Goal: Task Accomplishment & Management: Manage account settings

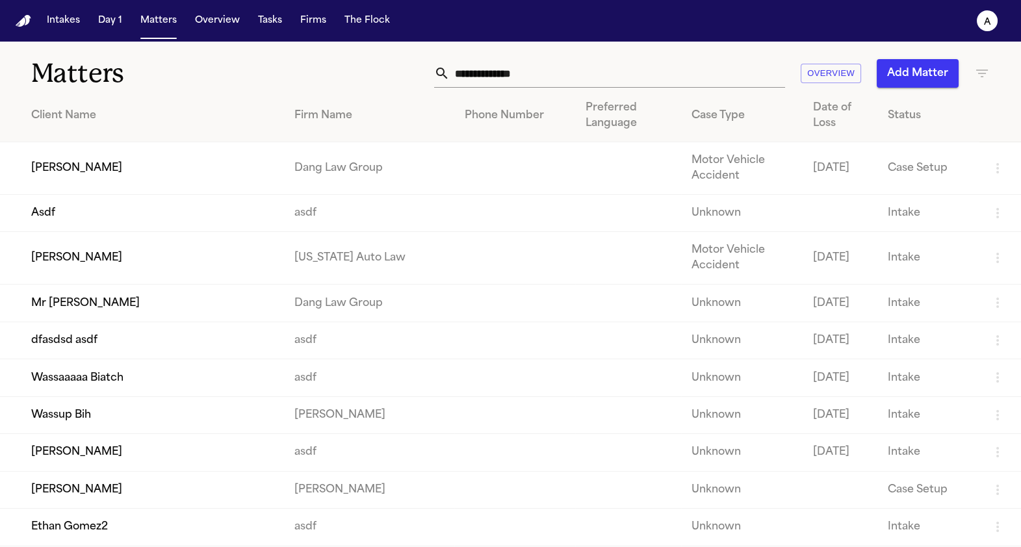
click at [99, 302] on td "Mr [PERSON_NAME]" at bounding box center [142, 303] width 284 height 37
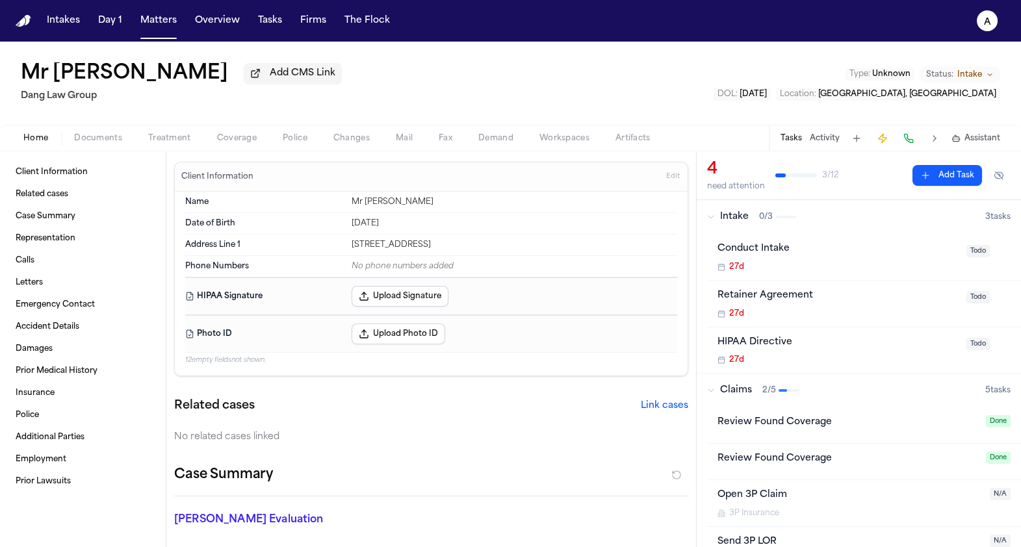
click at [300, 133] on button "Police" at bounding box center [295, 139] width 51 height 16
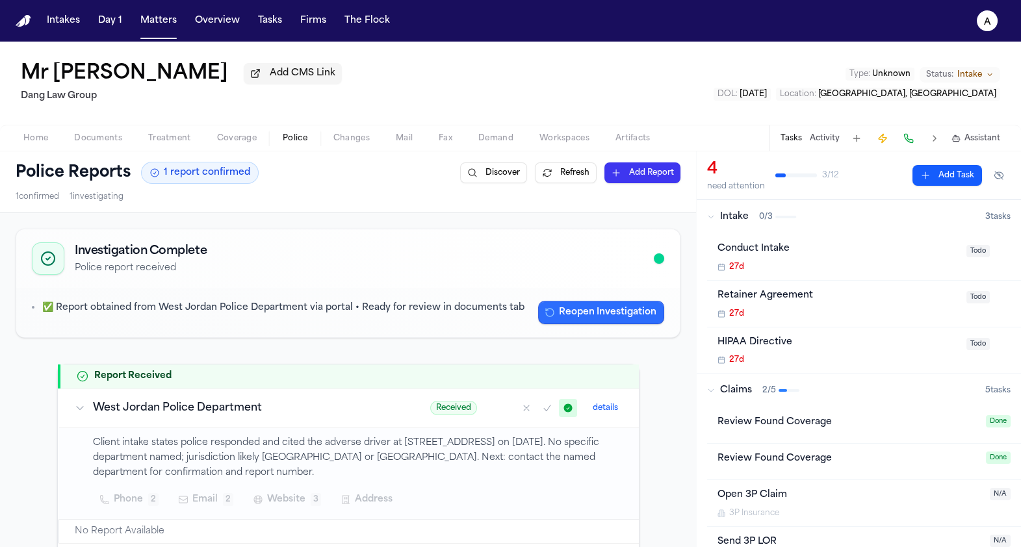
click at [557, 307] on button "Reopen Investigation" at bounding box center [601, 312] width 126 height 23
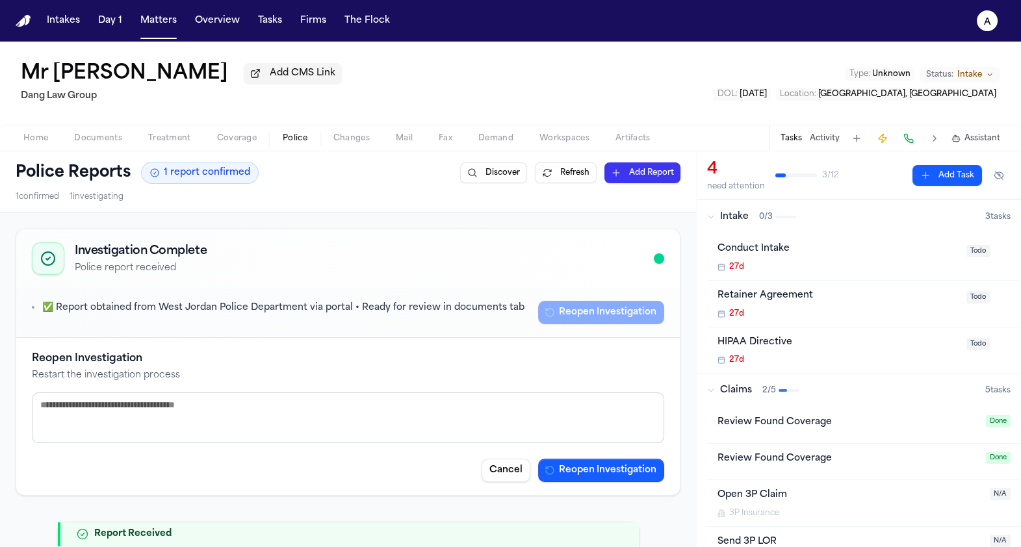
click at [572, 456] on div "Reopen Investigation Restart the investigation process Cancel Reopen Investigat…" at bounding box center [348, 416] width 632 height 131
click at [572, 467] on button "Reopen Investigation" at bounding box center [601, 470] width 126 height 23
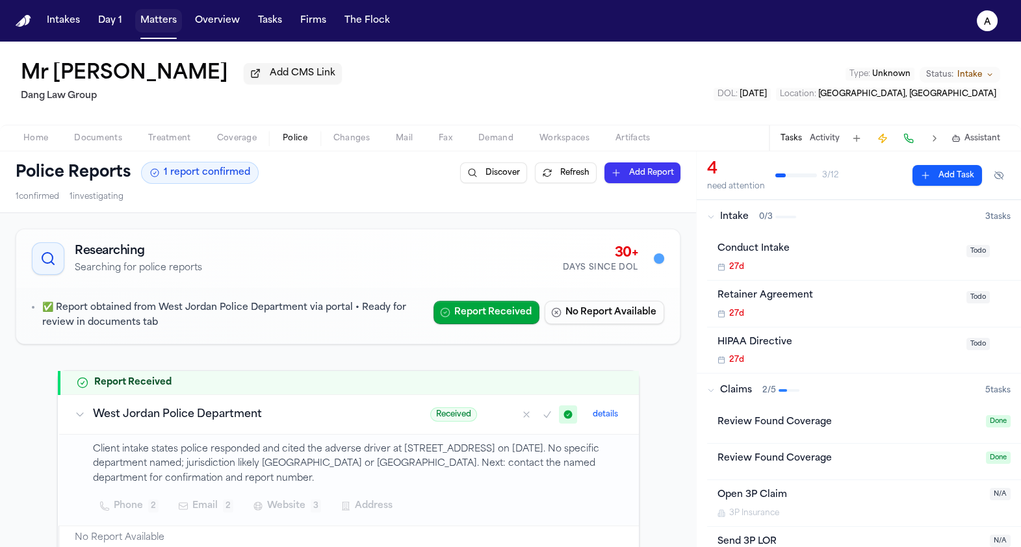
click at [156, 25] on button "Matters" at bounding box center [158, 20] width 47 height 23
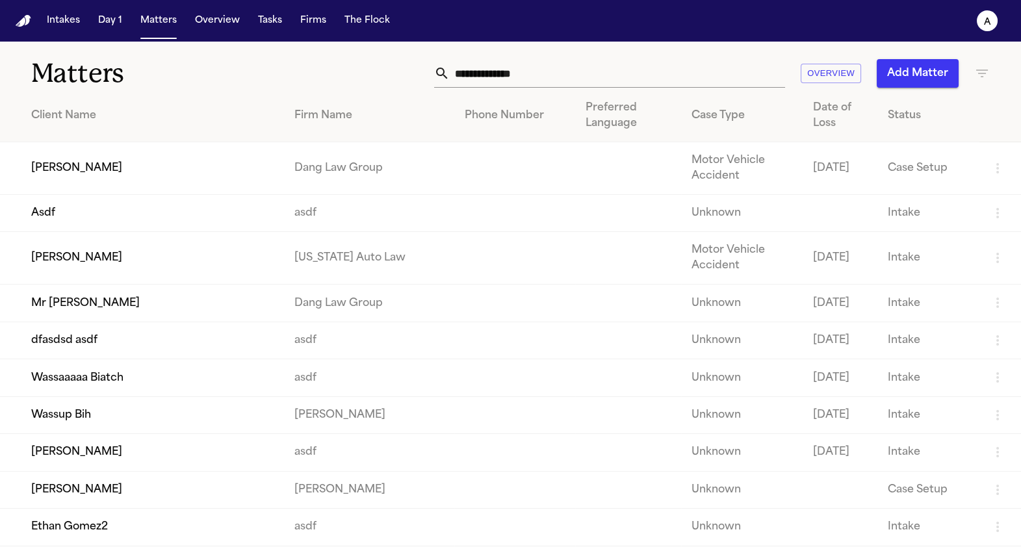
click at [125, 396] on td "Wassaaaaa Biatch" at bounding box center [142, 377] width 284 height 37
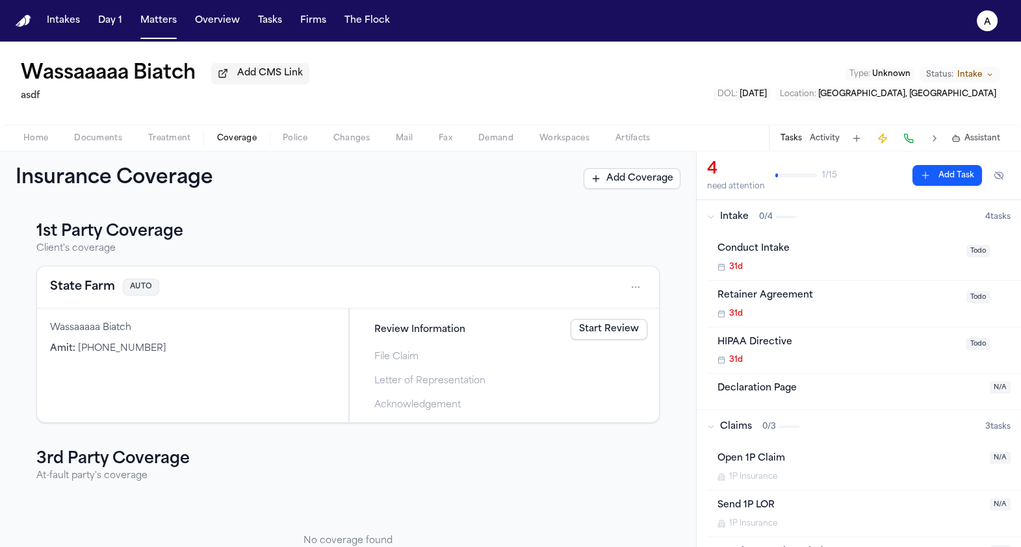
click at [261, 143] on button "Coverage" at bounding box center [237, 139] width 66 height 16
click at [285, 142] on span "Police" at bounding box center [295, 138] width 25 height 10
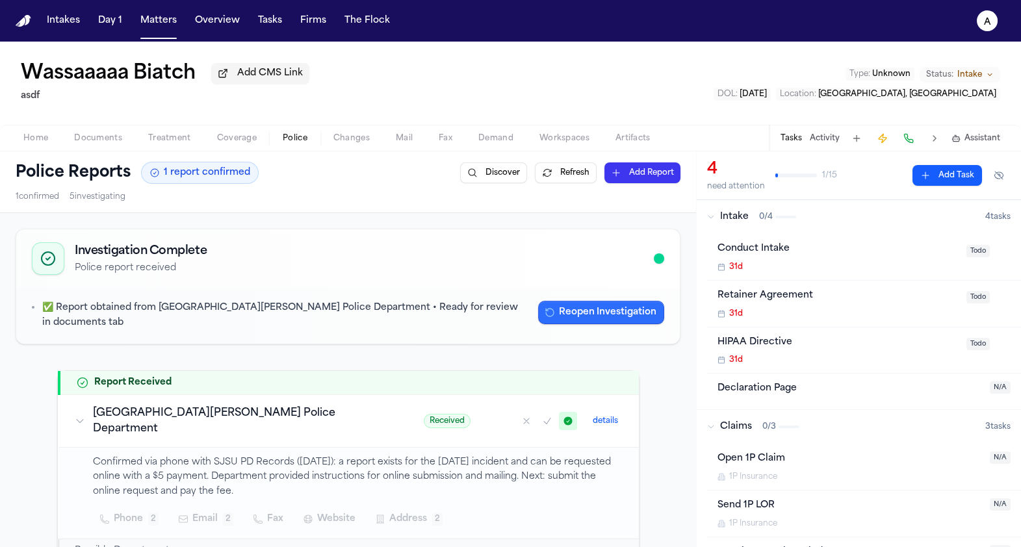
click at [602, 316] on button "Reopen Investigation" at bounding box center [601, 312] width 126 height 23
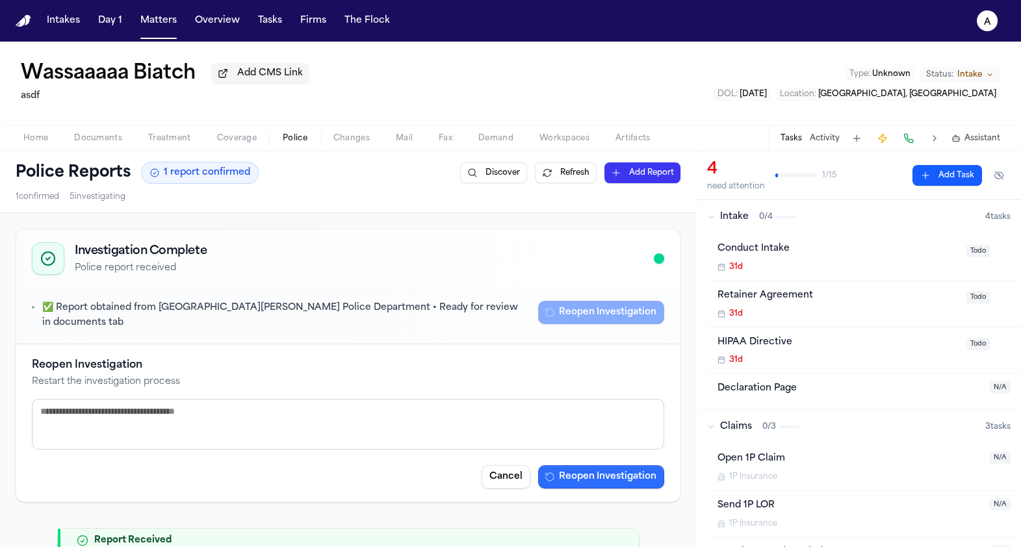
click at [569, 465] on button "Reopen Investigation" at bounding box center [601, 476] width 126 height 23
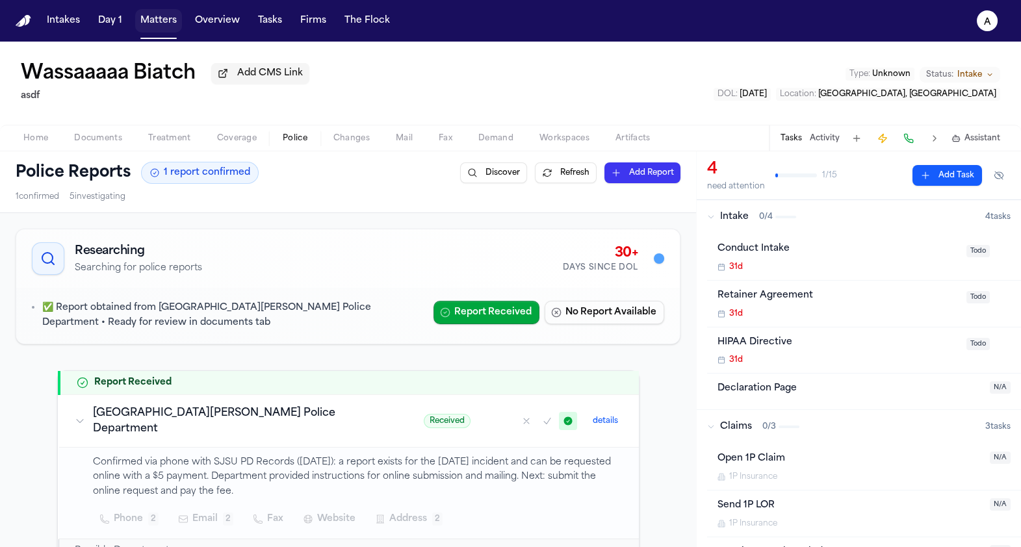
click at [146, 22] on button "Matters" at bounding box center [158, 20] width 47 height 23
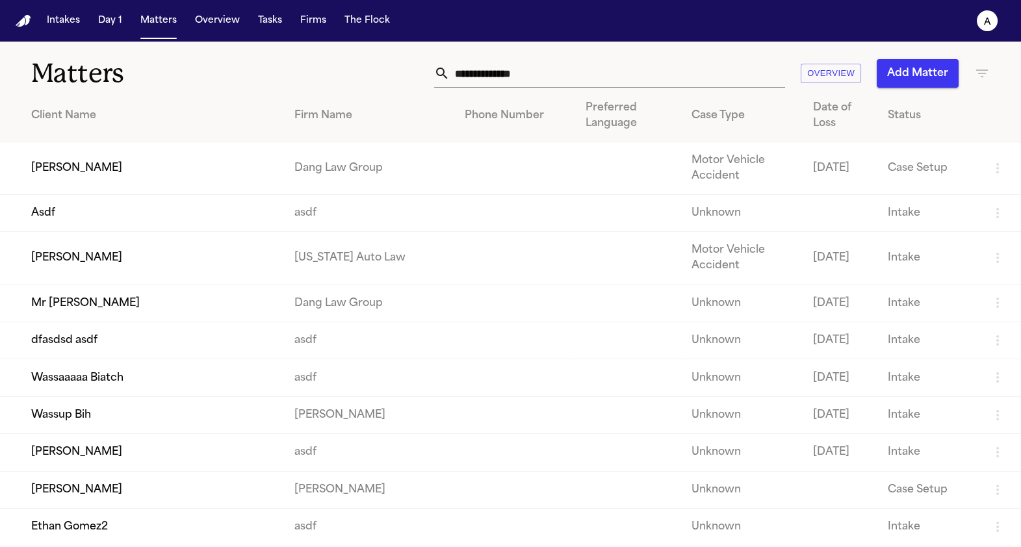
drag, startPoint x: 135, startPoint y: 176, endPoint x: 134, endPoint y: 240, distance: 64.3
click at [121, 313] on td "Mr [PERSON_NAME]" at bounding box center [142, 303] width 284 height 37
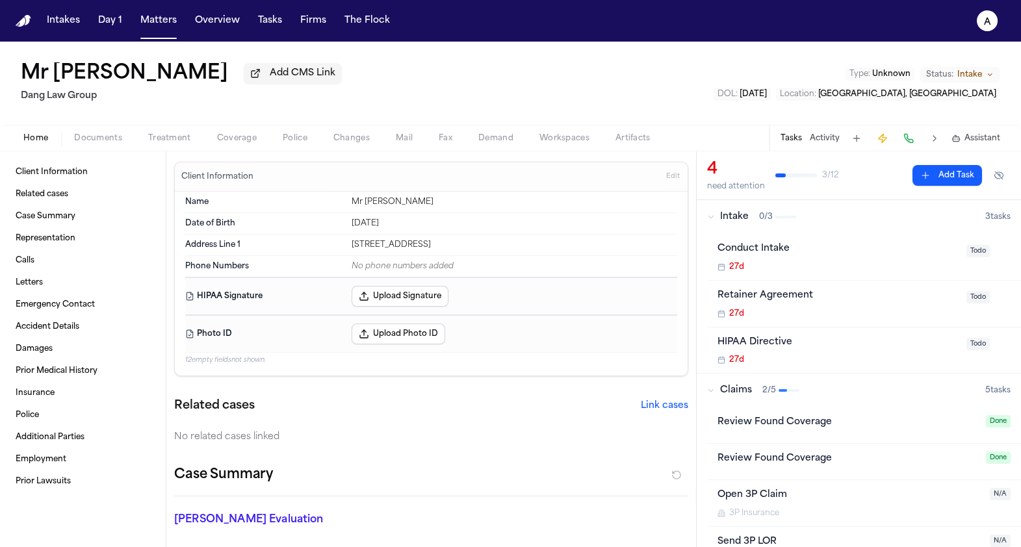
scroll to position [29, 0]
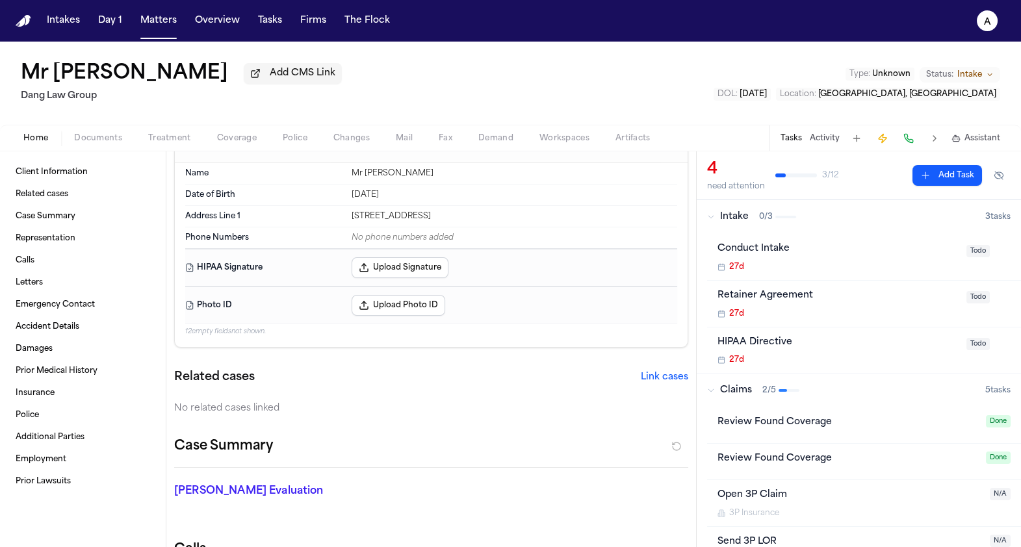
click at [300, 142] on span "Police" at bounding box center [295, 138] width 25 height 10
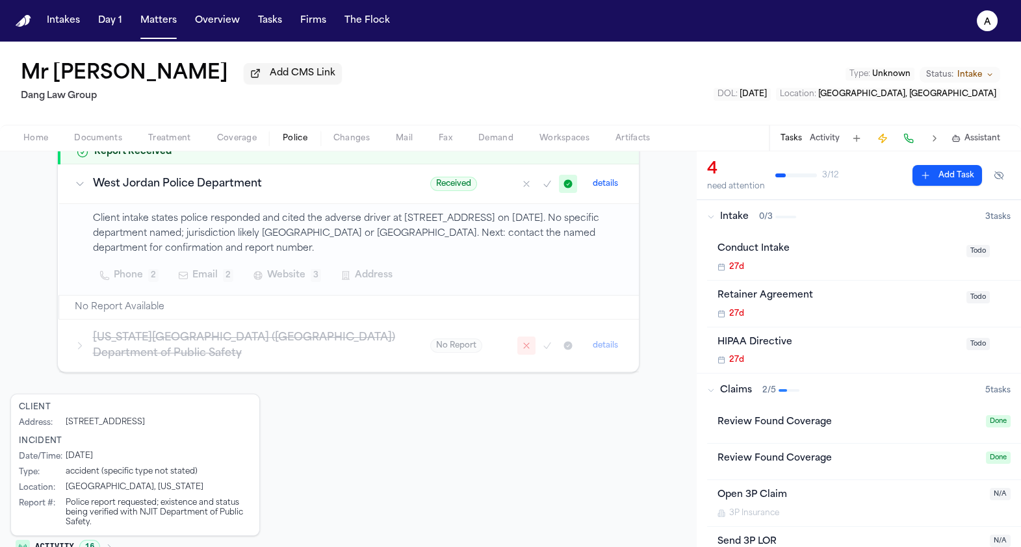
scroll to position [223, 0]
click at [984, 18] on text "a" at bounding box center [987, 22] width 7 height 9
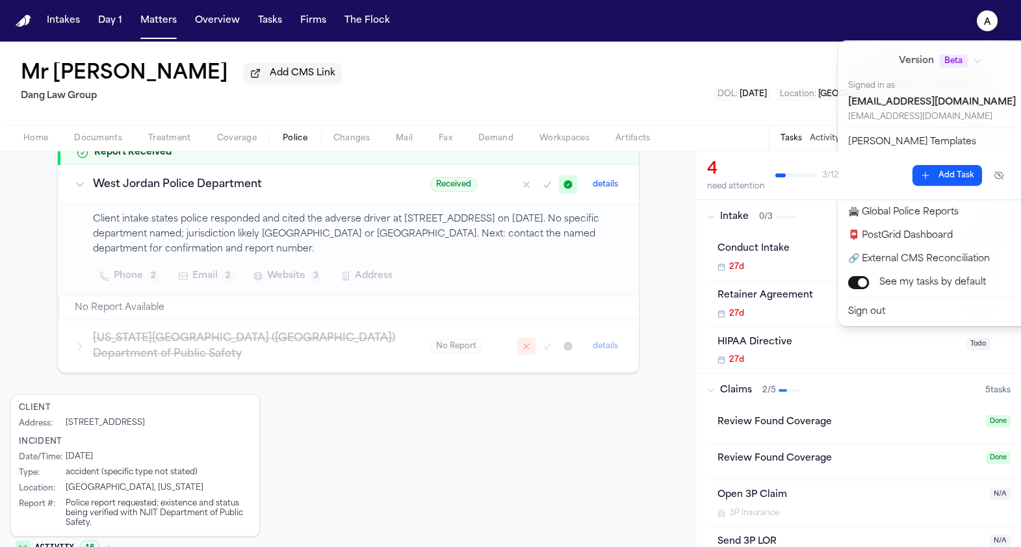
click at [881, 181] on button "🚀 Bland Command Center" at bounding box center [948, 188] width 216 height 23
select select "**"
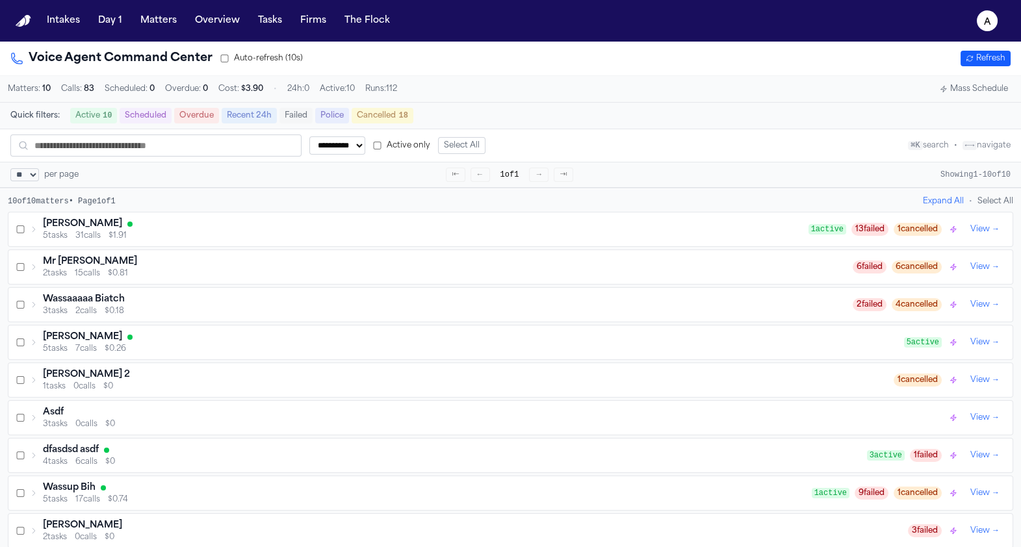
click at [125, 268] on div "Mr [PERSON_NAME]" at bounding box center [448, 261] width 810 height 13
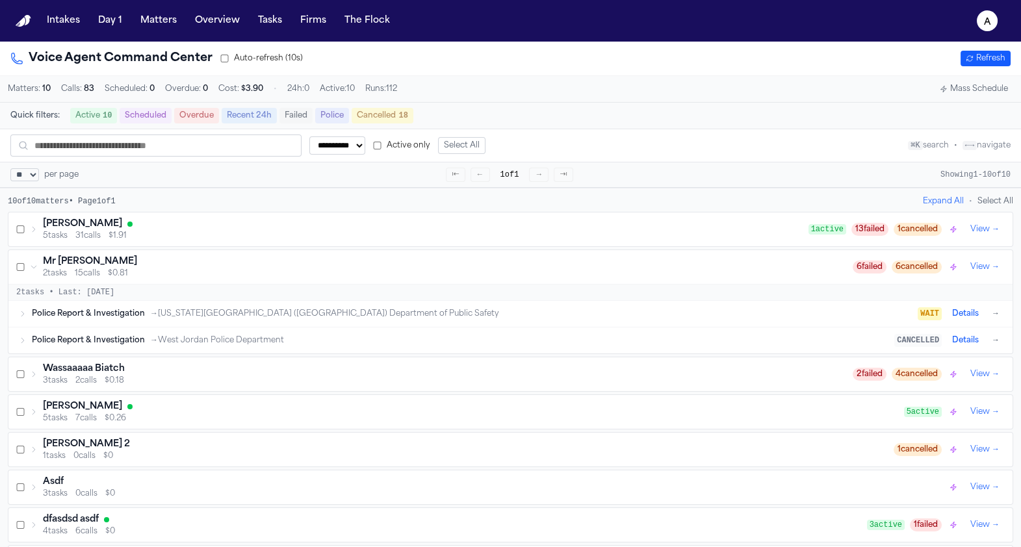
click at [104, 340] on span "Police Report & Investigation" at bounding box center [88, 340] width 113 height 10
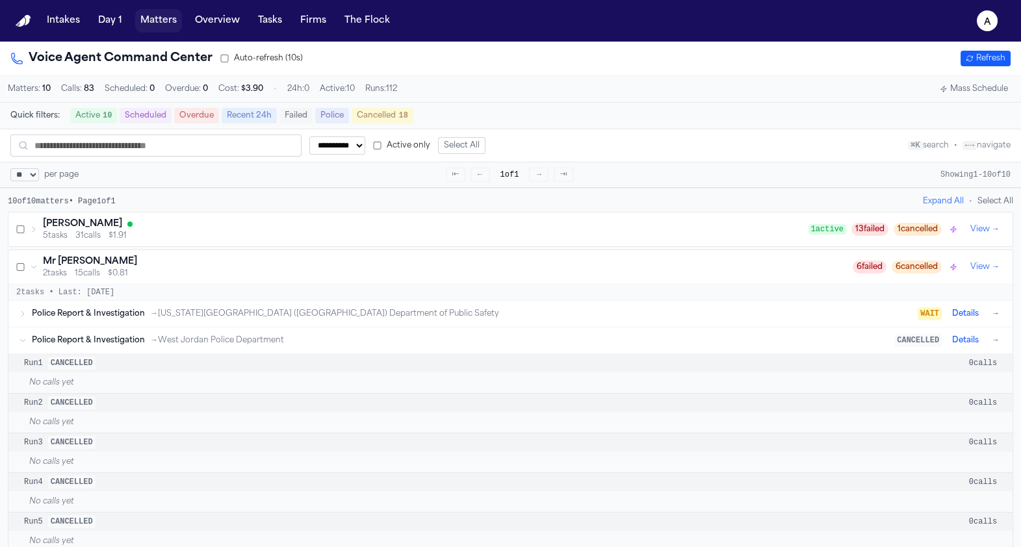
click at [146, 12] on button "Matters" at bounding box center [158, 20] width 47 height 23
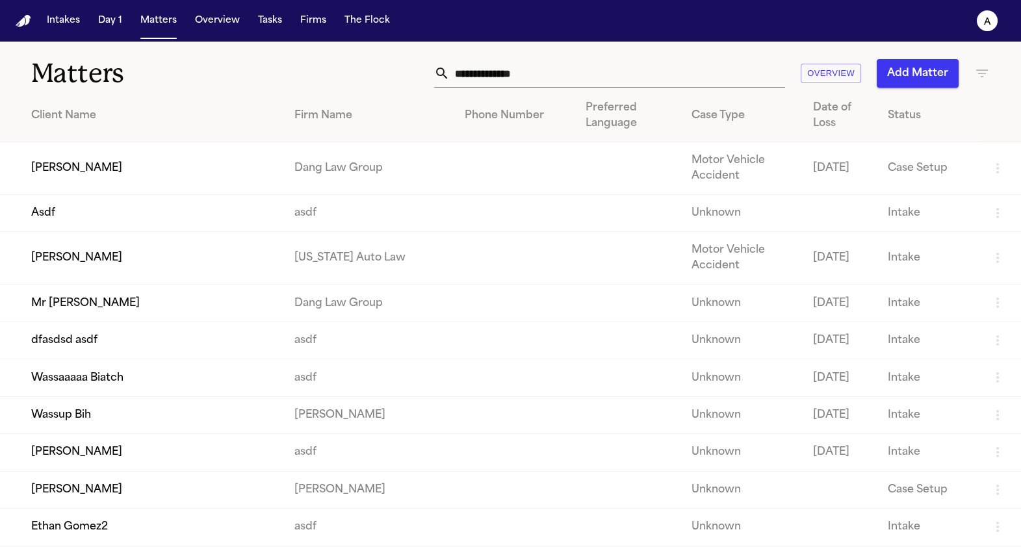
click at [138, 322] on td "Mr [PERSON_NAME]" at bounding box center [142, 303] width 284 height 37
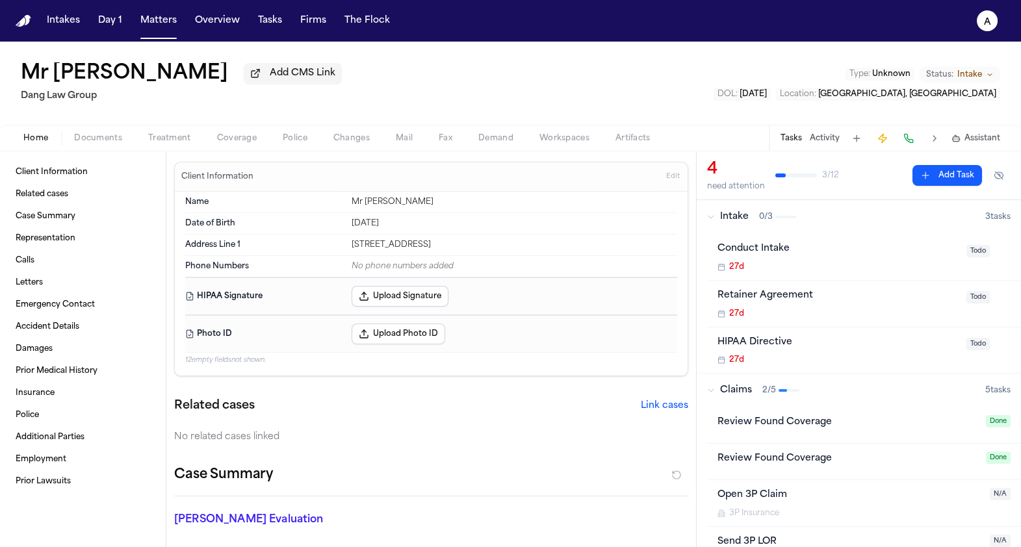
click at [301, 140] on span "Police" at bounding box center [295, 138] width 25 height 10
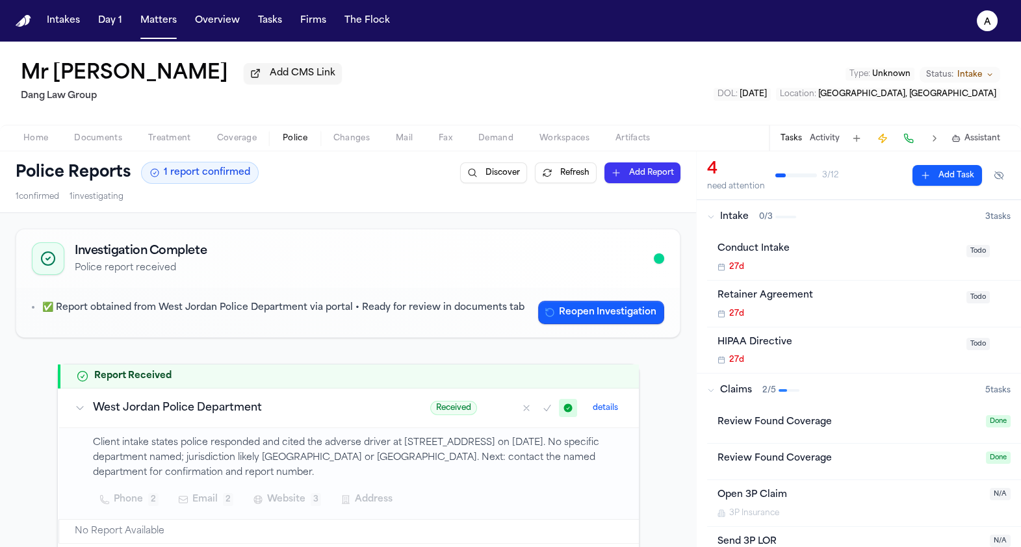
click at [562, 315] on button "Reopen Investigation" at bounding box center [601, 312] width 126 height 23
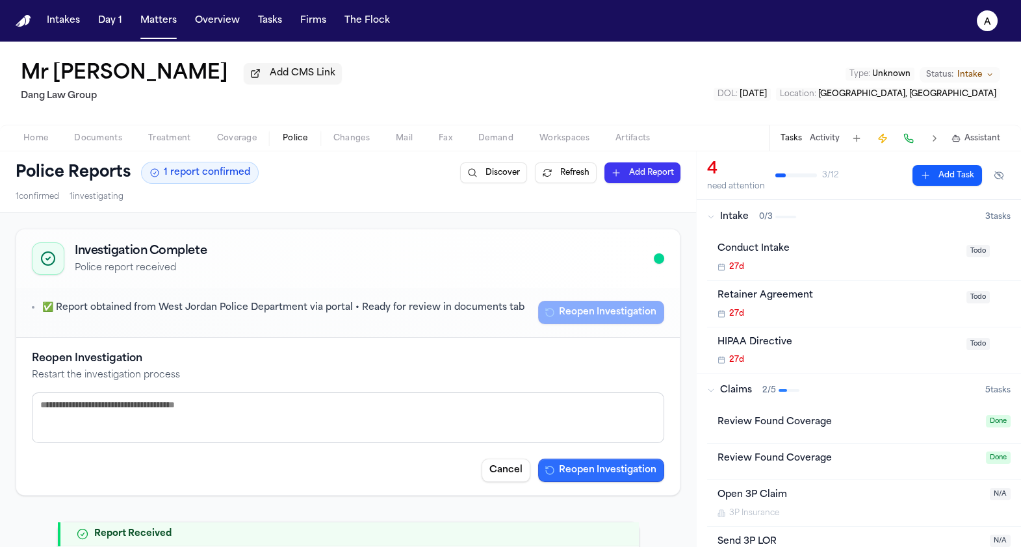
click at [585, 487] on div "Reopen Investigation Restart the investigation process Cancel Reopen Investigat…" at bounding box center [347, 416] width 663 height 157
click at [585, 470] on button "Reopen Investigation" at bounding box center [601, 470] width 126 height 23
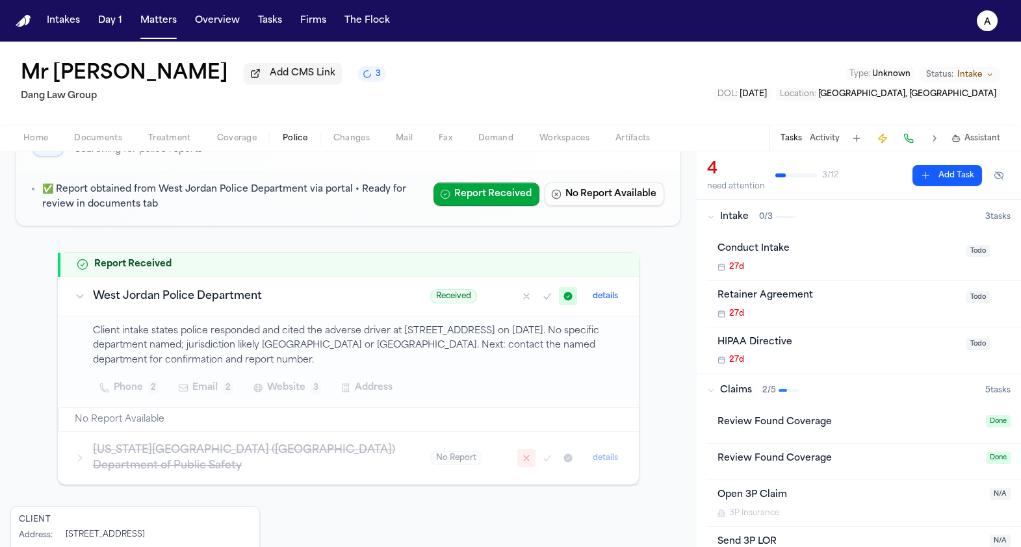
scroll to position [120, 0]
click at [431, 296] on span "Received" at bounding box center [453, 294] width 47 height 14
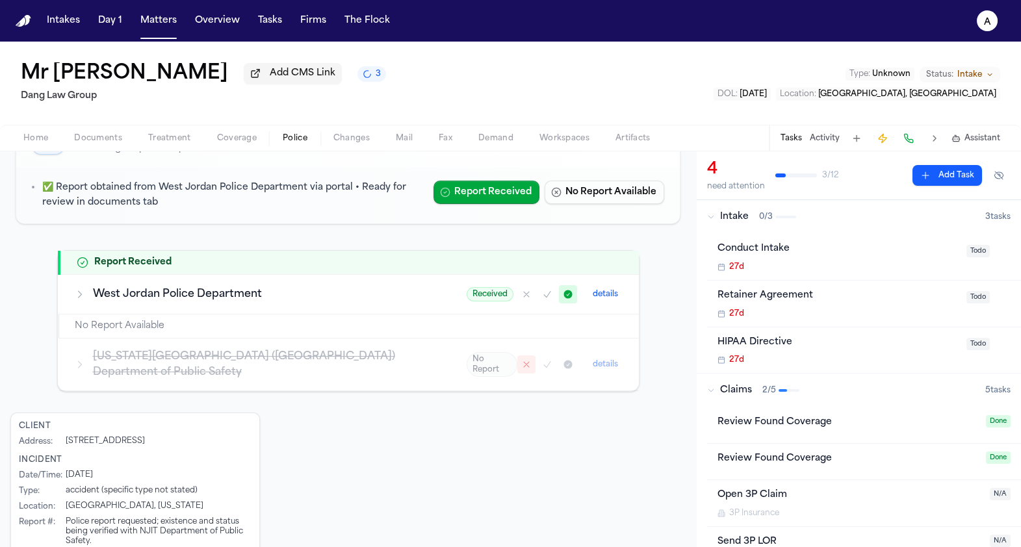
click at [334, 305] on td "West Jordan Police Department" at bounding box center [255, 294] width 392 height 40
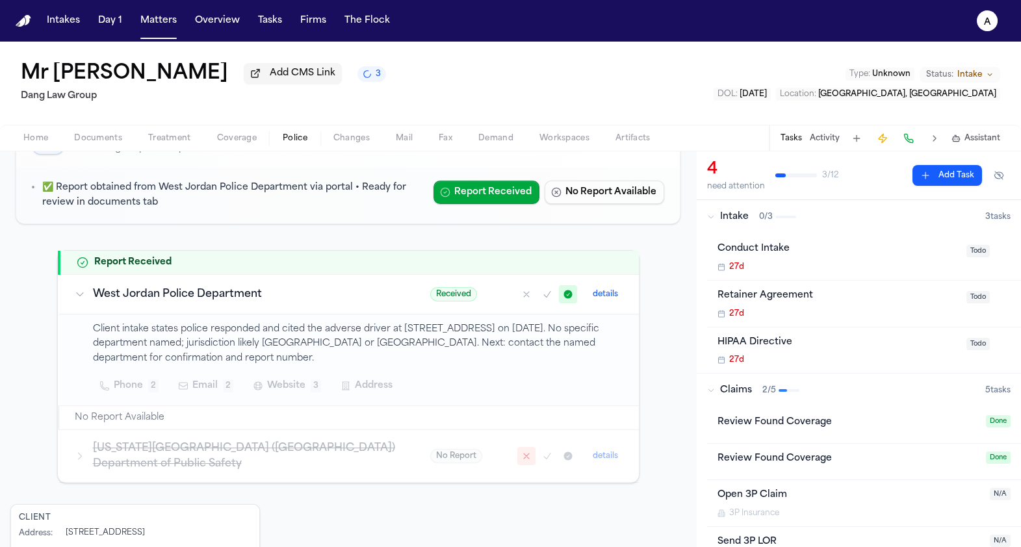
click at [593, 294] on button "details" at bounding box center [605, 295] width 36 height 16
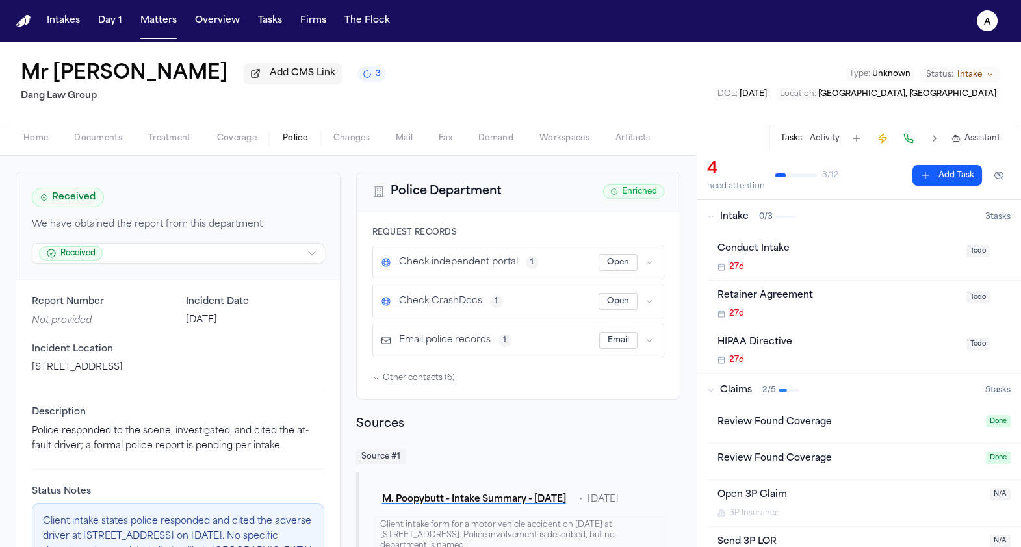
click at [198, 256] on html "Intakes Day 1 Matters Overview Tasks Firms The Flock a Mr Poopybutt Add CMS Lin…" at bounding box center [510, 273] width 1021 height 547
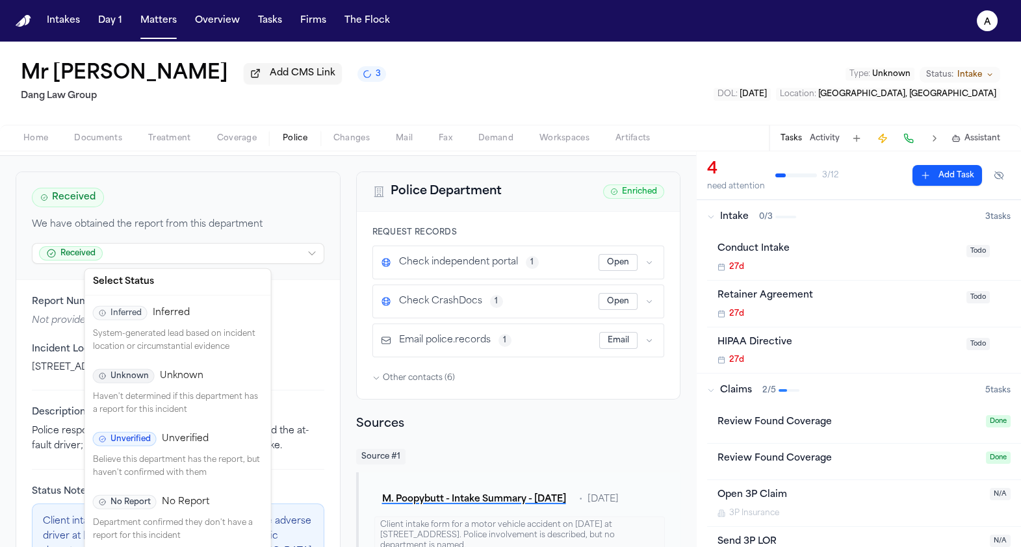
click at [344, 338] on html "Intakes Day 1 Matters Overview Tasks Firms The Flock a Mr Poopybutt Add CMS Lin…" at bounding box center [510, 273] width 1021 height 547
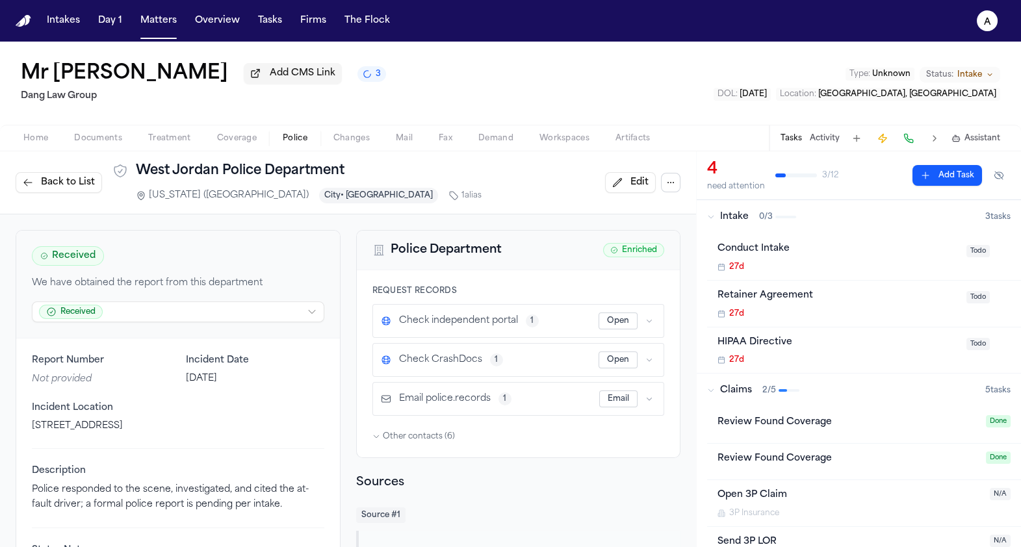
scroll to position [41, 0]
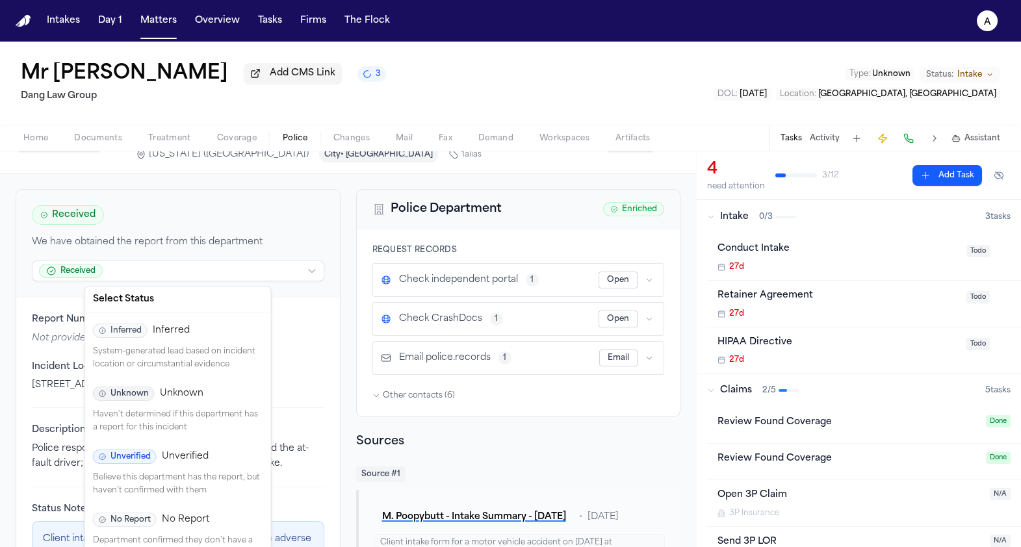
click at [290, 271] on html "Intakes Day 1 Matters Overview Tasks Firms The Flock a Mr Poopybutt Add CMS Lin…" at bounding box center [510, 273] width 1021 height 547
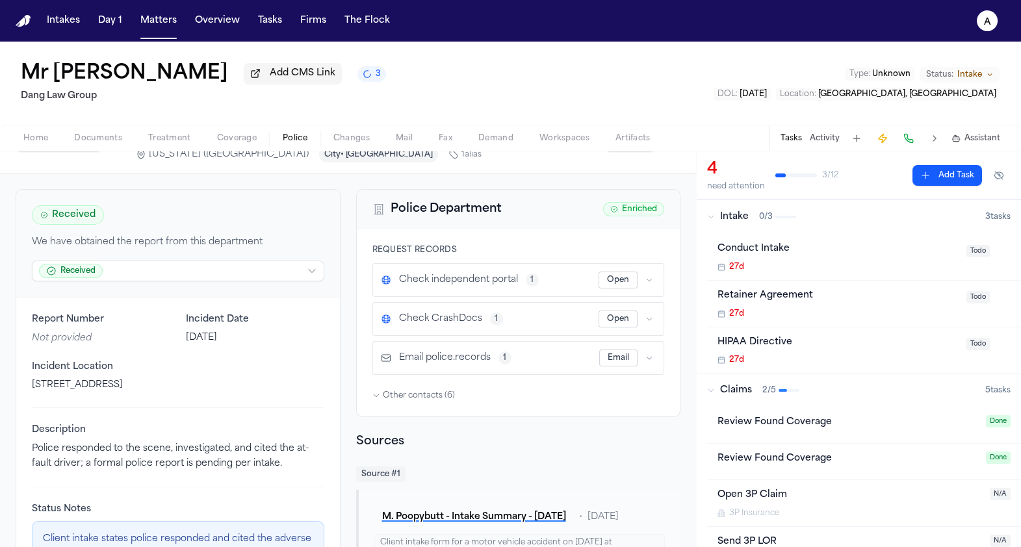
click at [33, 419] on html "Intakes Day 1 Matters Overview Tasks Firms The Flock a Mr Poopybutt Add CMS Lin…" at bounding box center [510, 273] width 1021 height 547
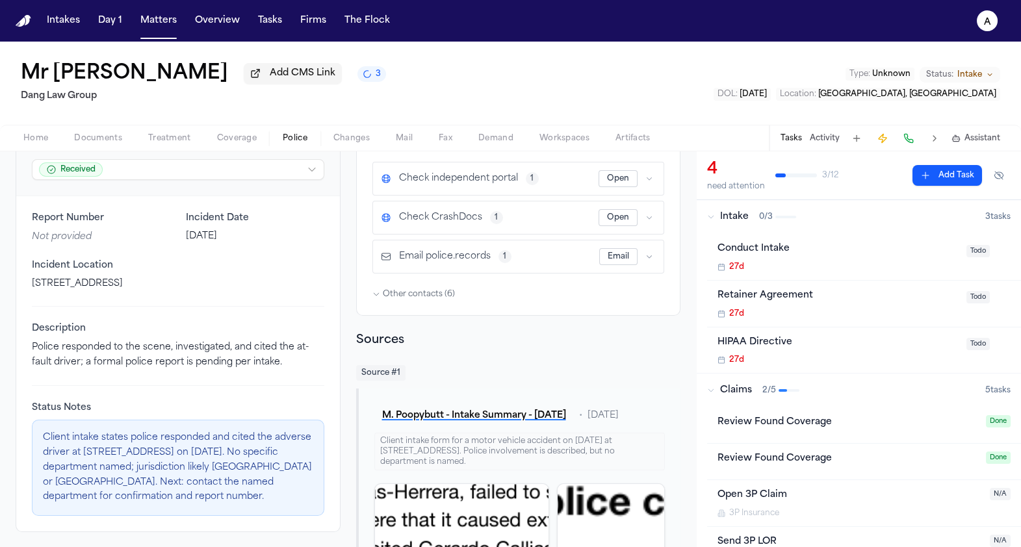
scroll to position [139, 0]
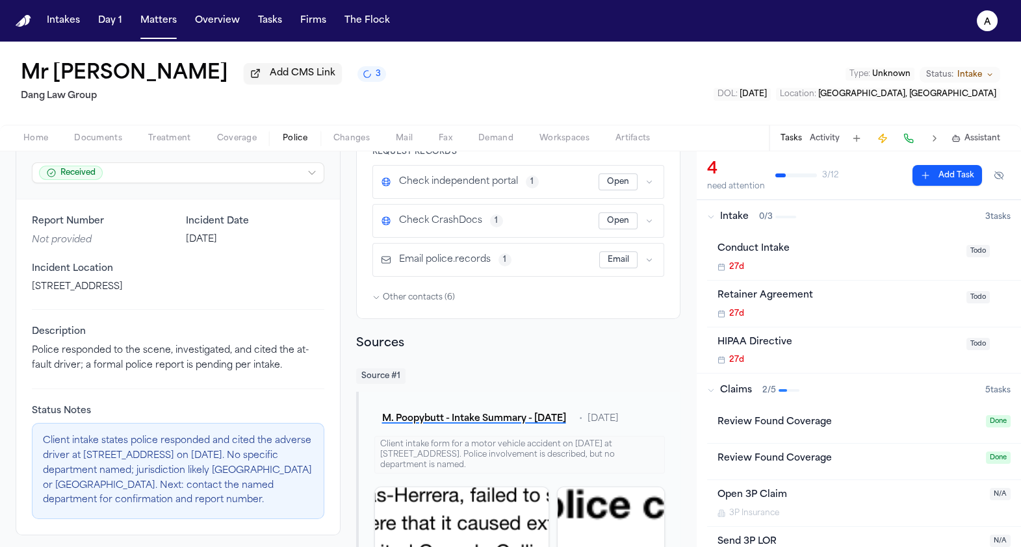
click at [142, 183] on html "Intakes Day 1 Matters Overview Tasks Firms The Flock a Mr Poopybutt Add CMS Lin…" at bounding box center [510, 273] width 1021 height 547
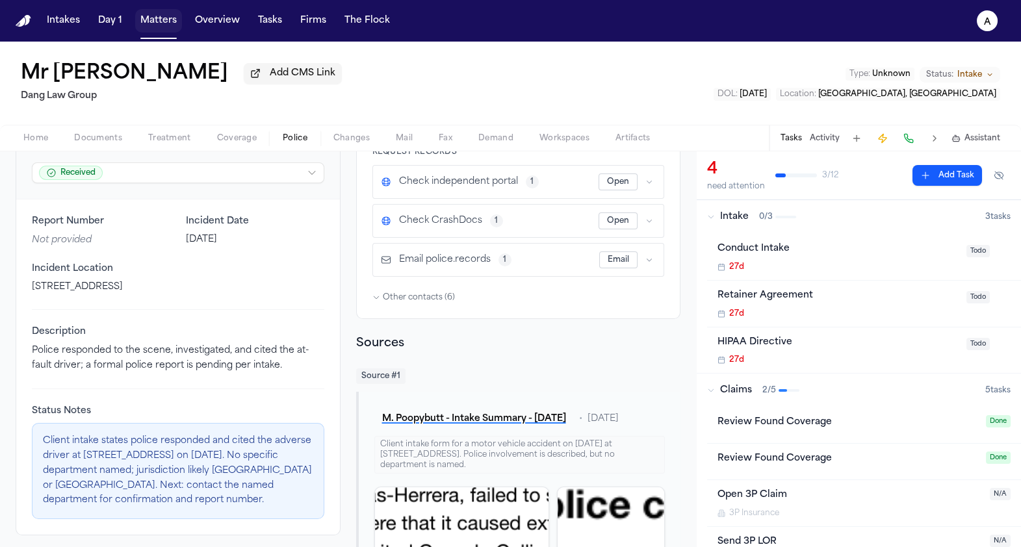
click at [165, 14] on button "Matters" at bounding box center [158, 20] width 47 height 23
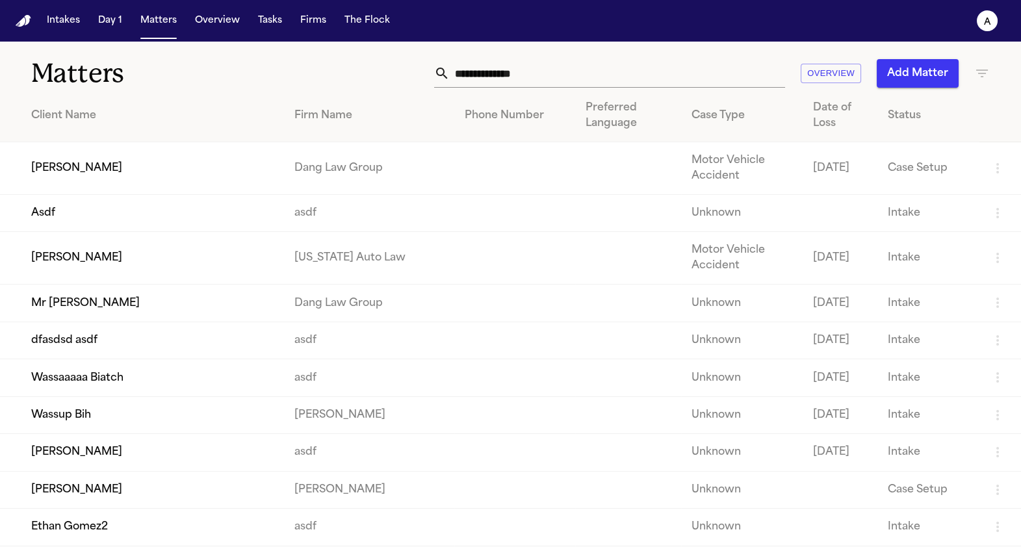
click at [120, 262] on td "[PERSON_NAME]" at bounding box center [142, 258] width 284 height 53
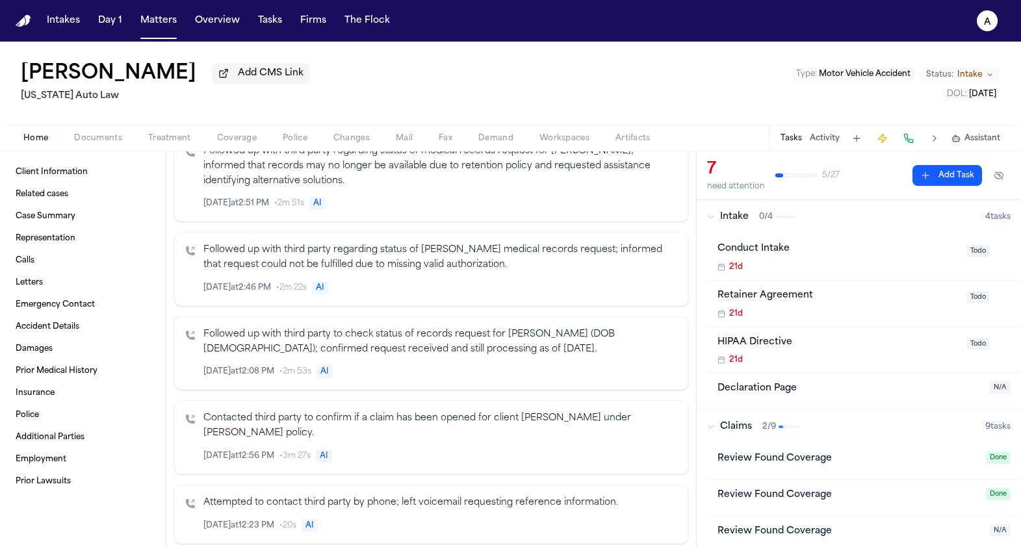
scroll to position [665, 0]
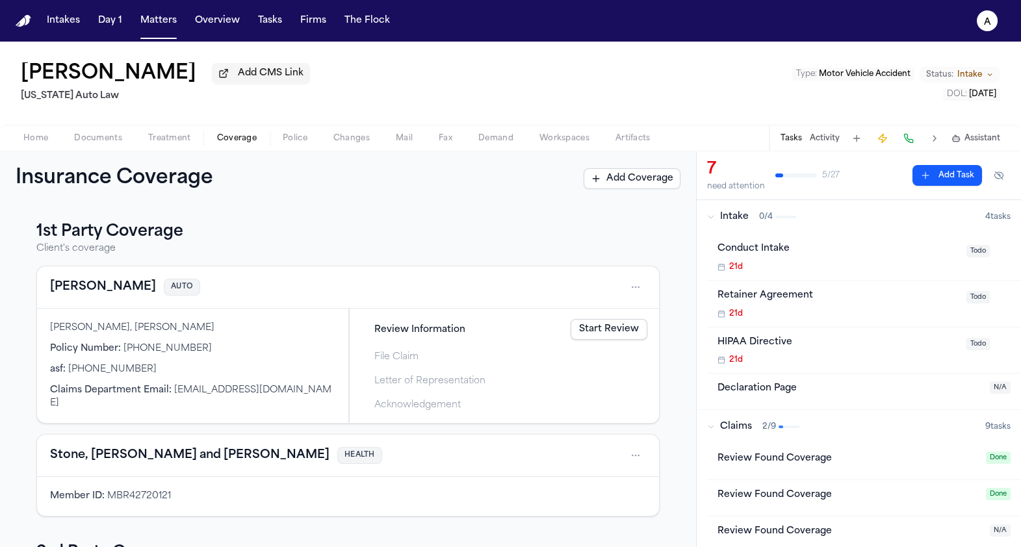
click at [218, 143] on span "Coverage" at bounding box center [237, 138] width 40 height 10
click at [585, 359] on link "Start Filing" at bounding box center [614, 353] width 68 height 21
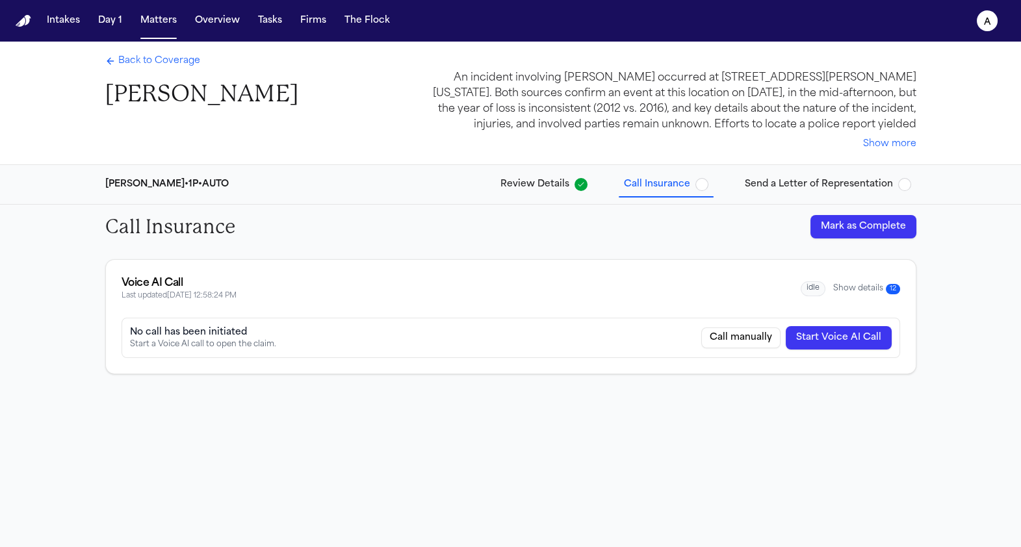
click at [831, 223] on button "Mark as Complete" at bounding box center [863, 226] width 106 height 23
click at [556, 183] on span "Review Details" at bounding box center [534, 184] width 69 height 13
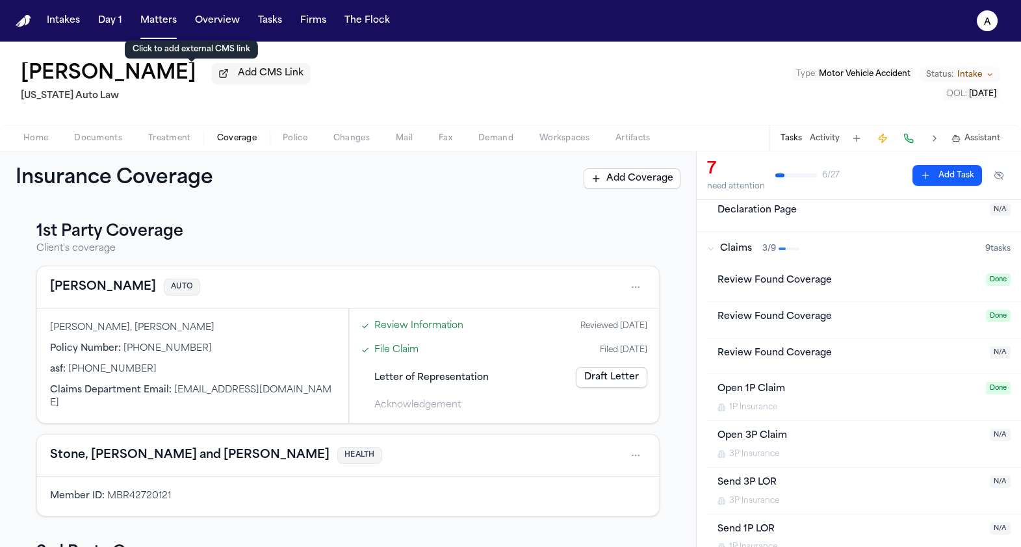
scroll to position [175, 0]
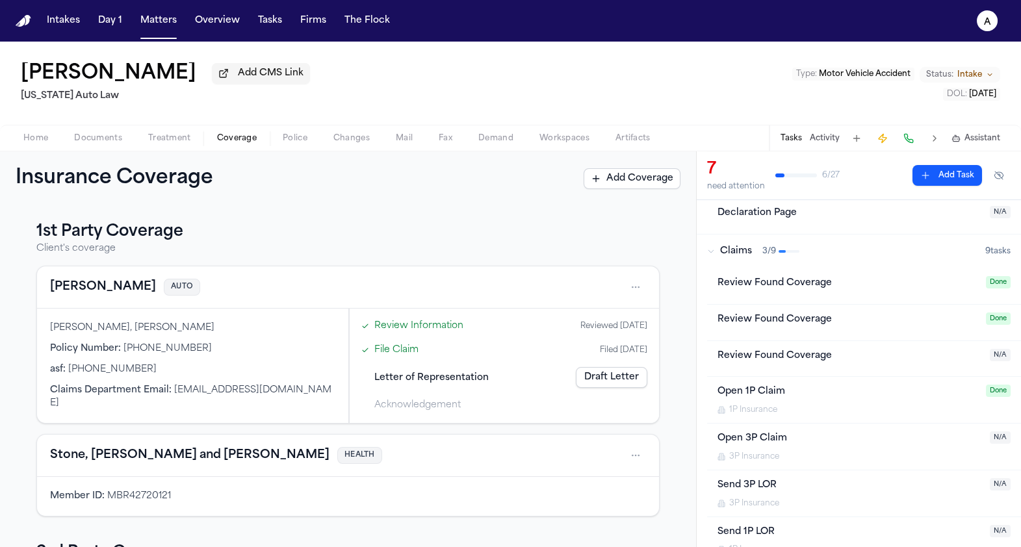
click at [821, 274] on div "Review Found Coverage Done" at bounding box center [864, 286] width 314 height 36
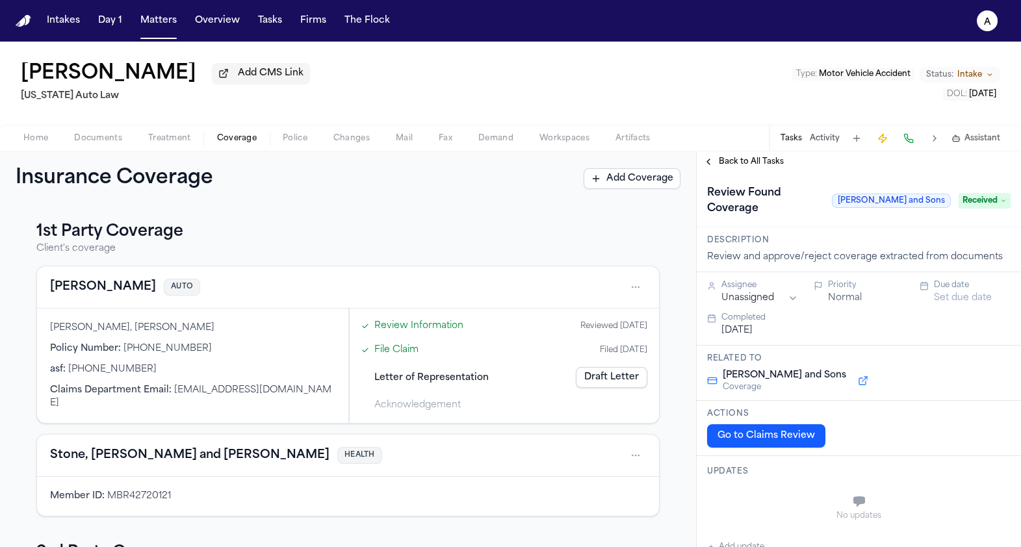
click at [749, 172] on div "Back to All Tasks" at bounding box center [858, 161] width 324 height 21
click at [749, 166] on span "Back to All Tasks" at bounding box center [751, 162] width 65 height 10
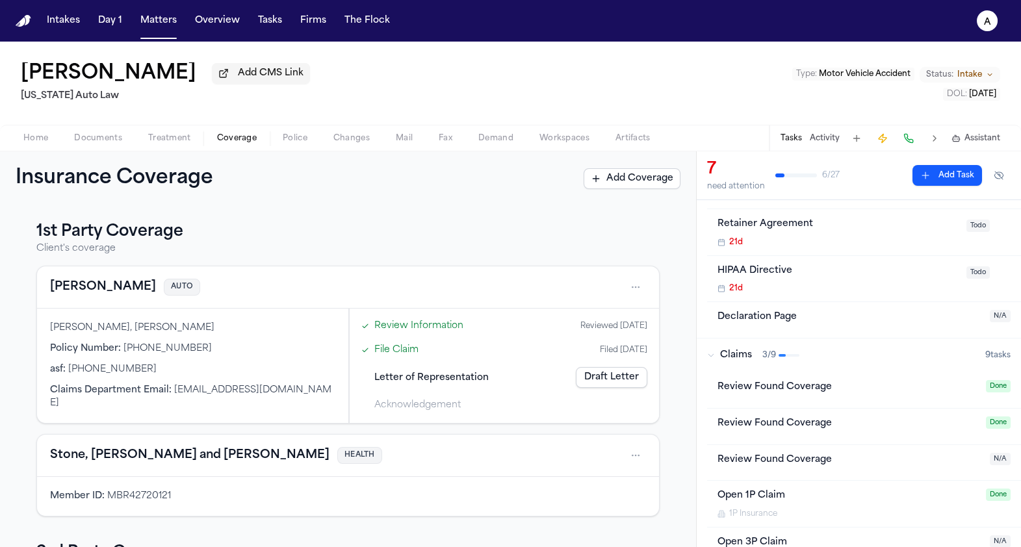
scroll to position [81, 0]
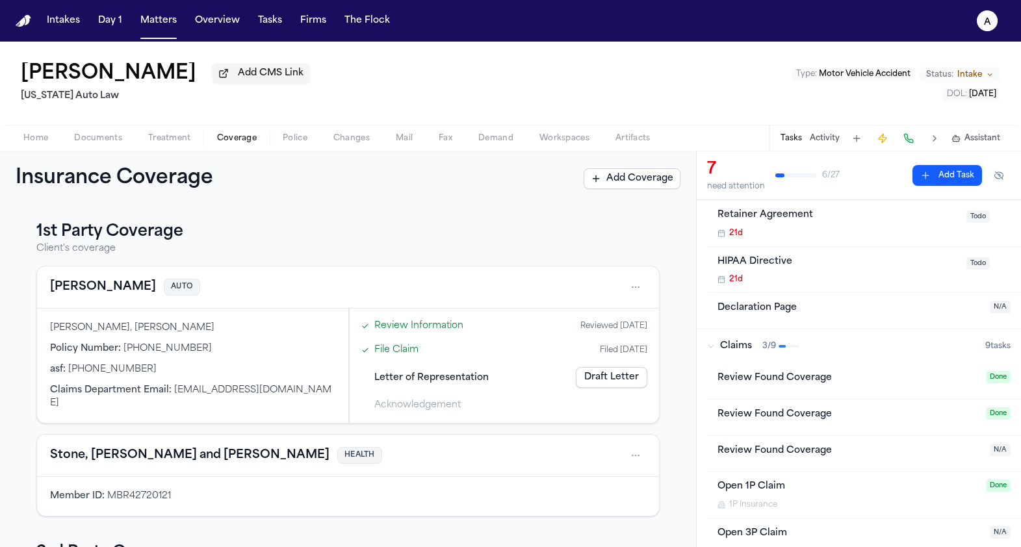
click at [768, 416] on div "Review Found Coverage" at bounding box center [847, 414] width 261 height 15
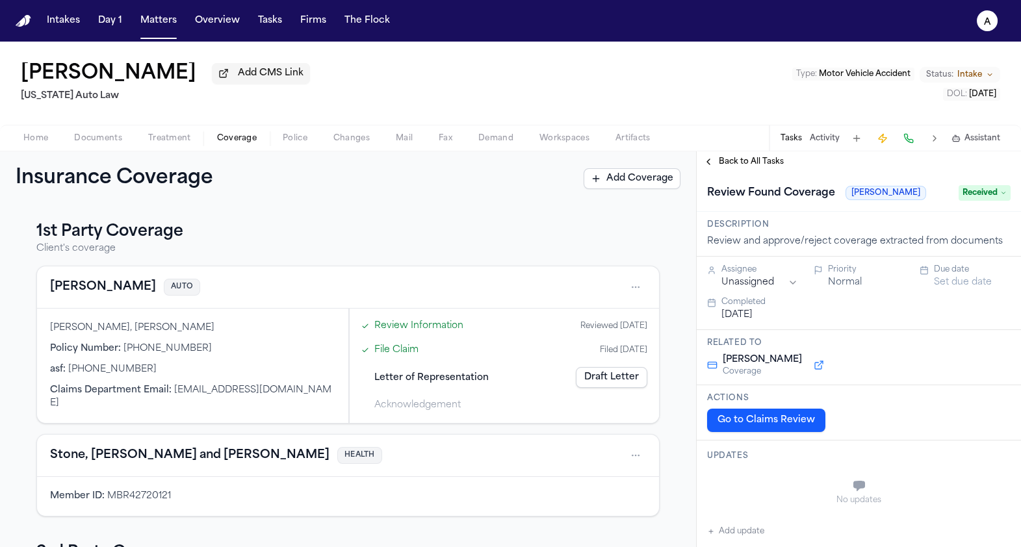
click at [987, 201] on span "Received" at bounding box center [984, 193] width 52 height 16
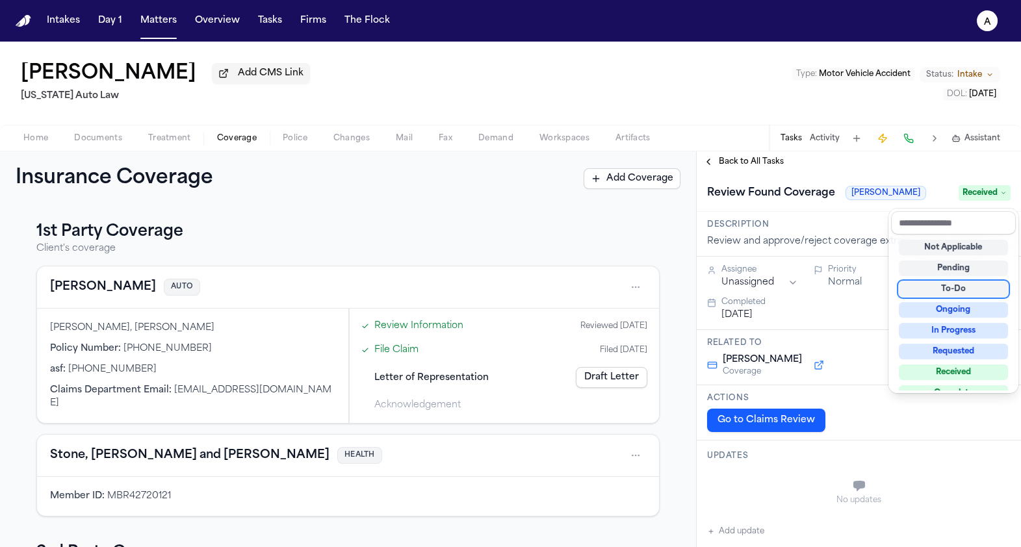
click at [930, 296] on div "To-Do" at bounding box center [953, 289] width 109 height 16
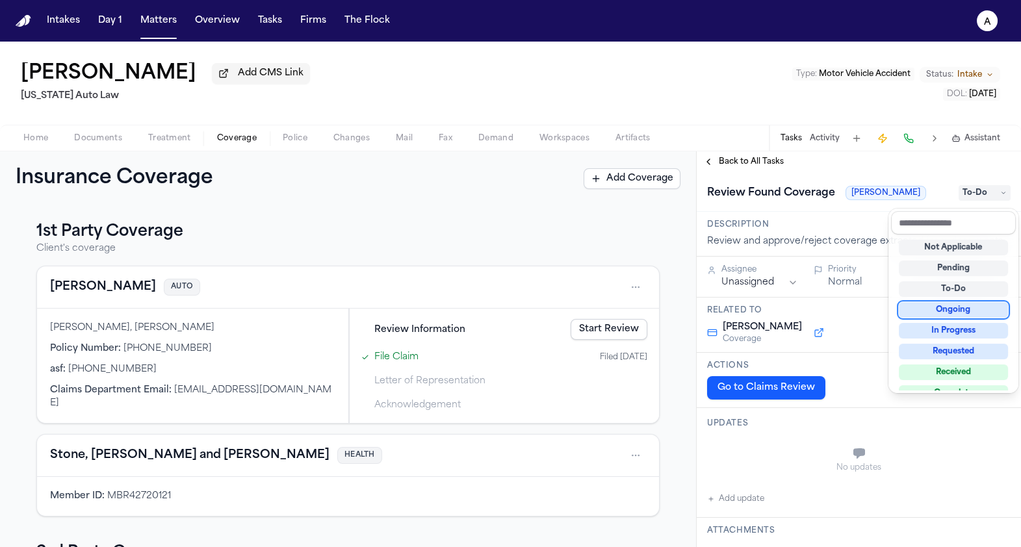
click at [596, 338] on div "**********" at bounding box center [510, 349] width 1021 height 396
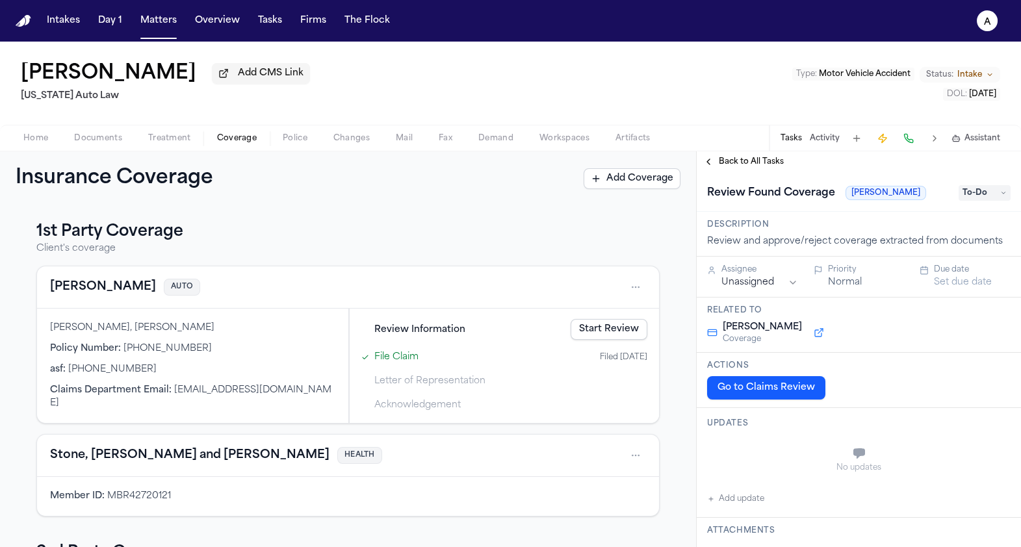
click at [602, 327] on link "Start Review" at bounding box center [608, 329] width 77 height 21
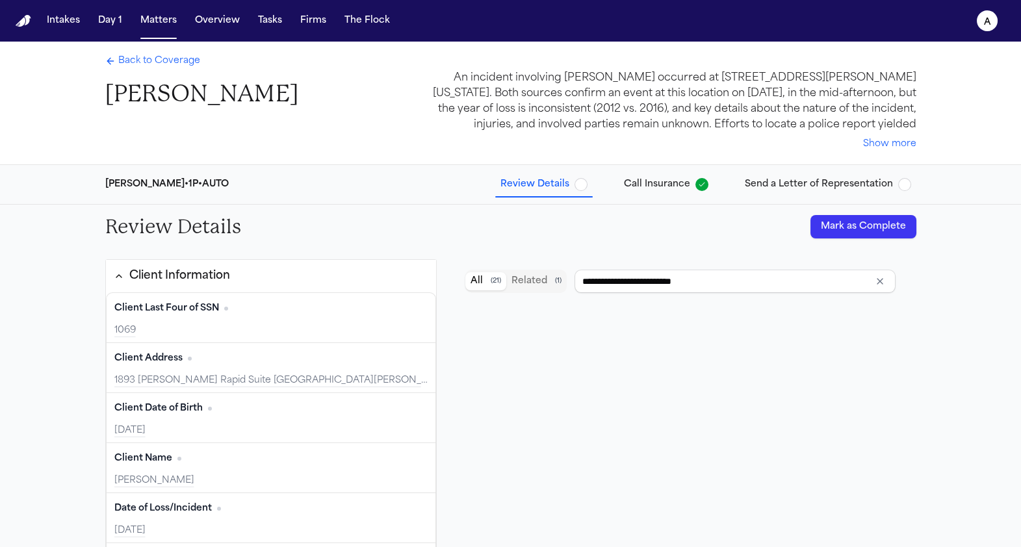
click at [832, 227] on button "Mark as Complete" at bounding box center [863, 226] width 106 height 23
click at [761, 187] on span "Send a Letter of Representation" at bounding box center [819, 184] width 148 height 13
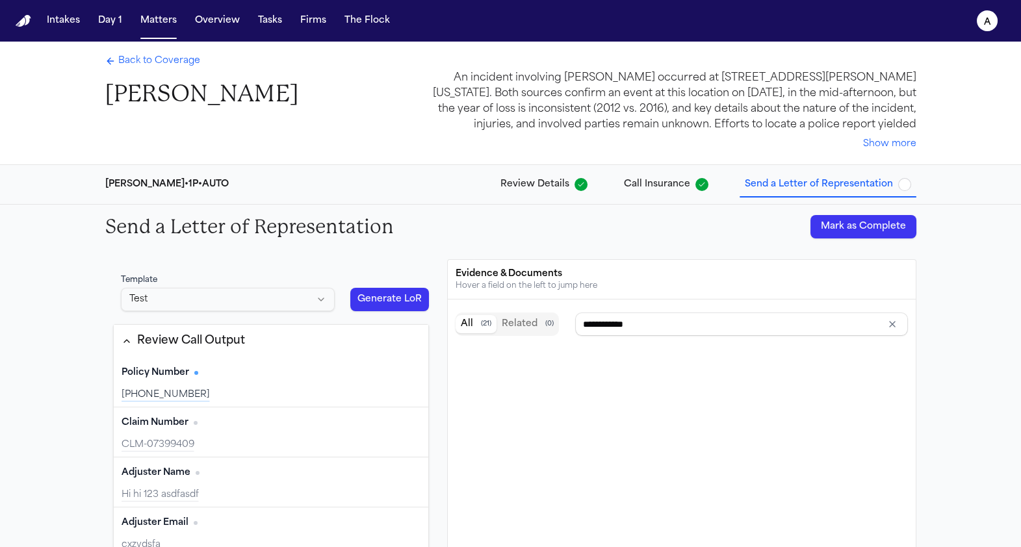
scroll to position [58, 0]
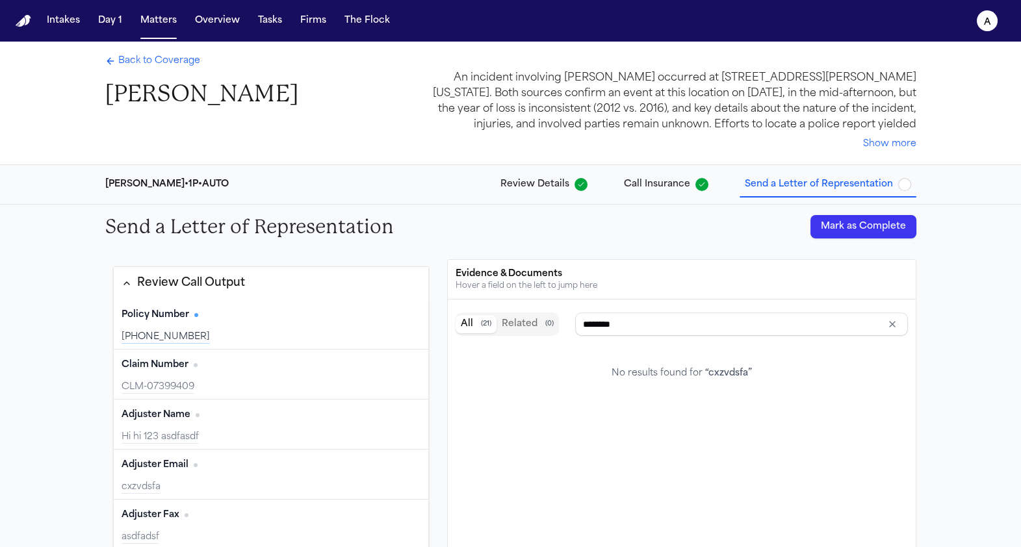
click at [399, 459] on button "Edit" at bounding box center [404, 465] width 32 height 21
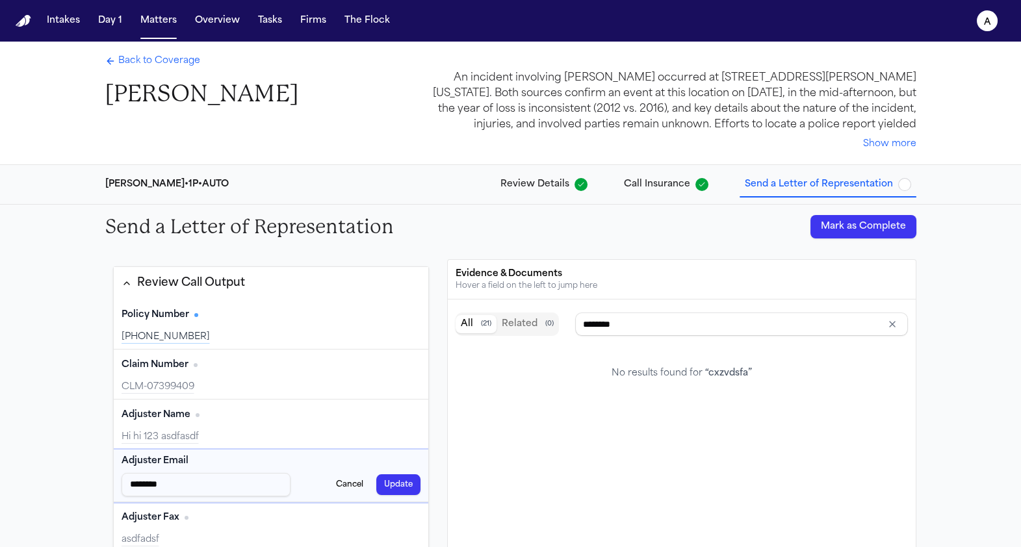
type input "*********"
type input "**********"
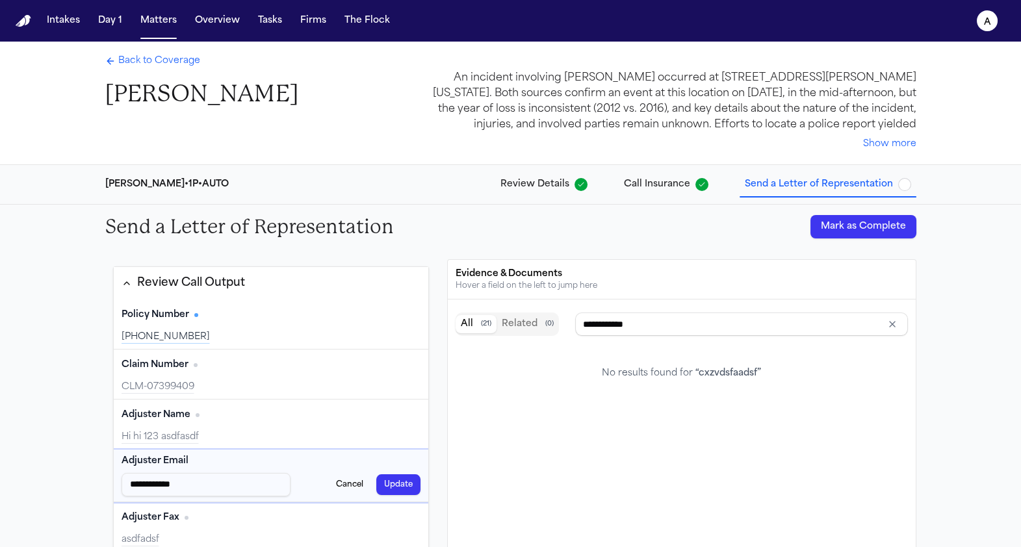
type input "**********"
click at [405, 483] on button "Update" at bounding box center [398, 484] width 44 height 21
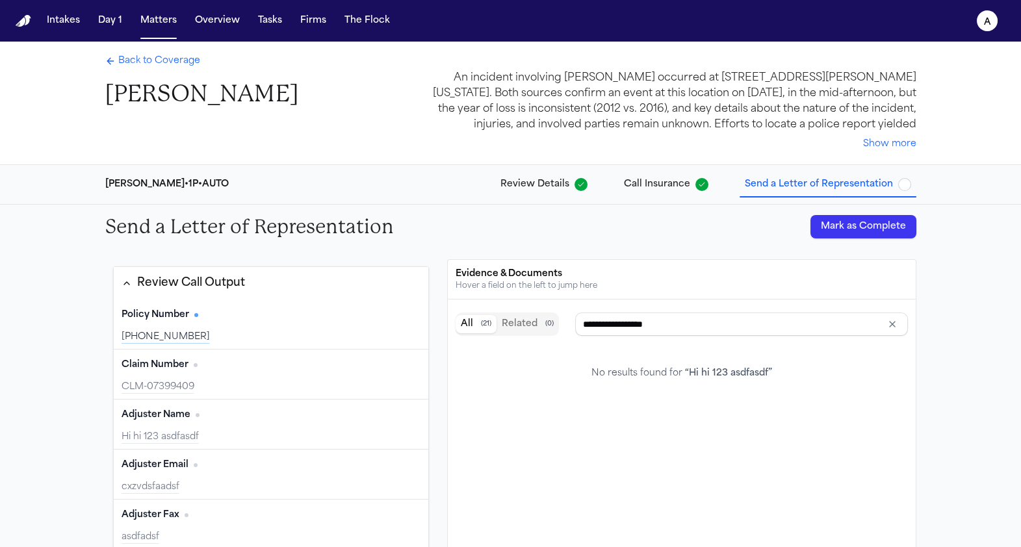
scroll to position [0, 0]
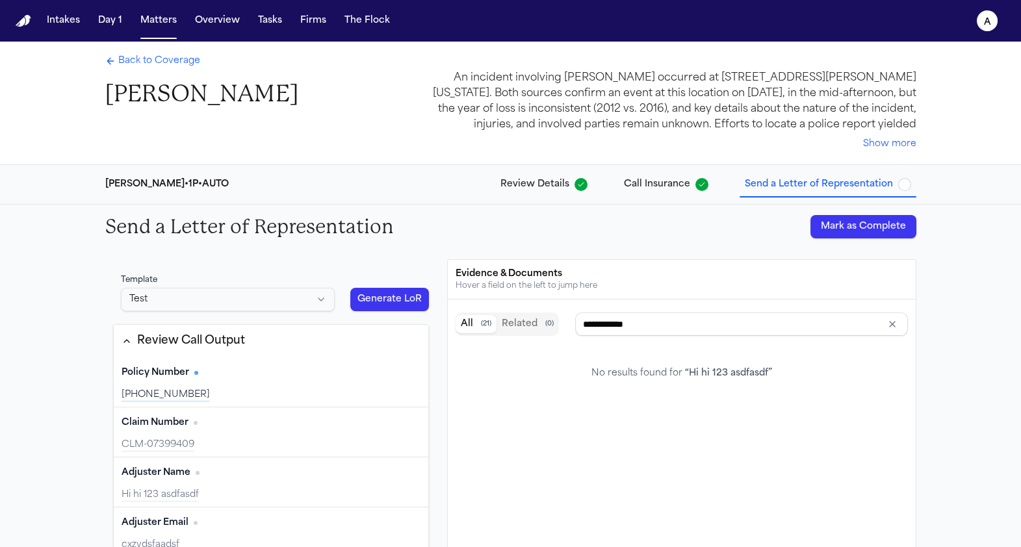
click at [408, 303] on div "Template Test Generate LoR Review Call Output Policy Number Edit 878-959-2624 C…" at bounding box center [271, 467] width 332 height 417
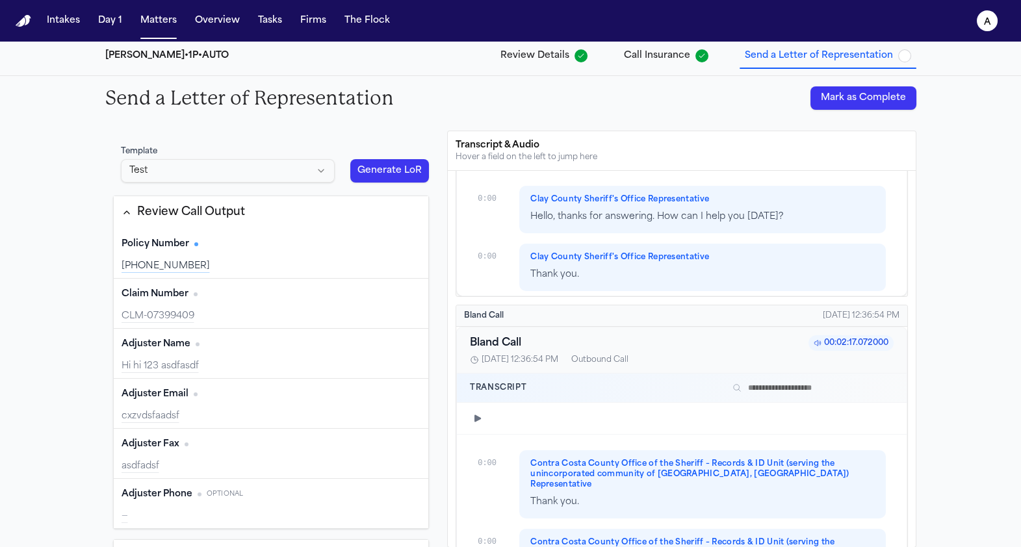
scroll to position [2139, 0]
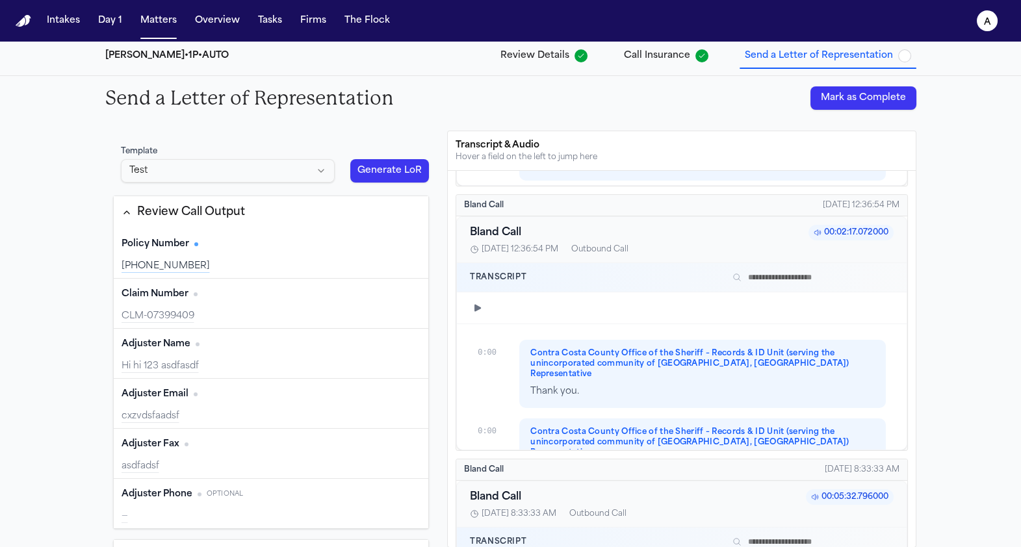
click at [408, 179] on button "Generate LoR" at bounding box center [389, 170] width 79 height 23
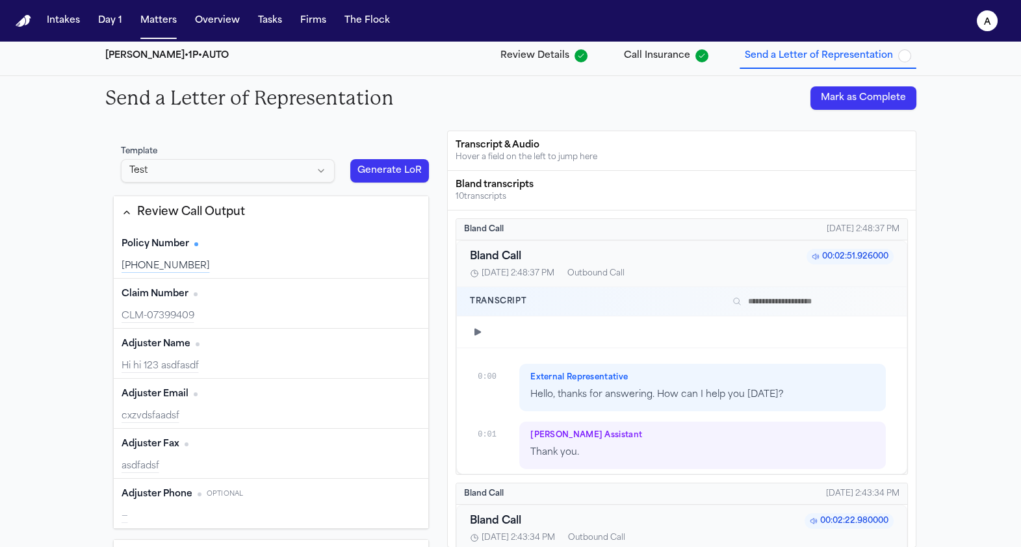
type input "**********"
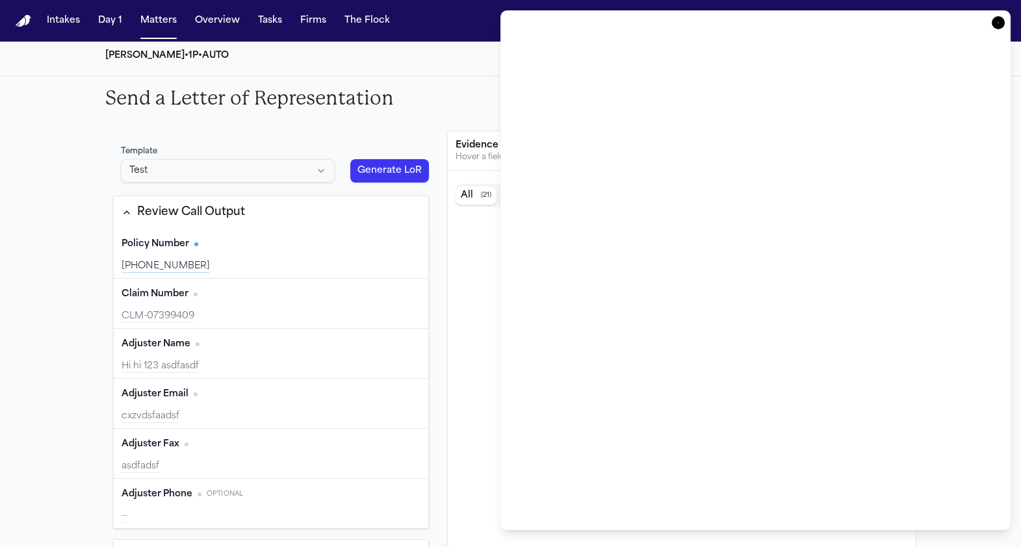
click at [471, 49] on div "Stevenson-Johnson • 1P • AUTO Review Details Call Insurance Send a Letter of Re…" at bounding box center [511, 55] width 832 height 39
click at [385, 18] on button "The Flock" at bounding box center [367, 20] width 56 height 23
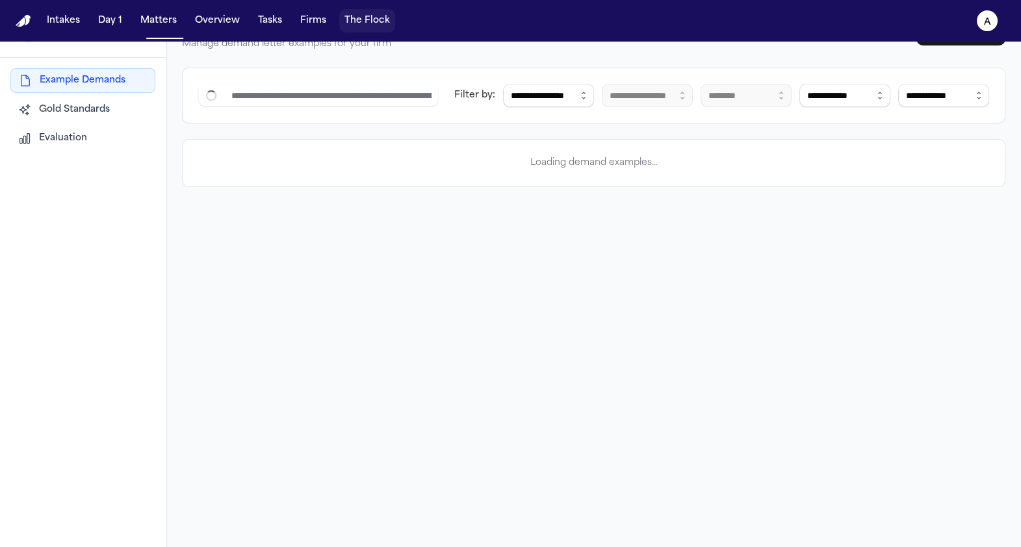
scroll to position [42, 0]
click at [981, 23] on icon "a" at bounding box center [987, 20] width 21 height 21
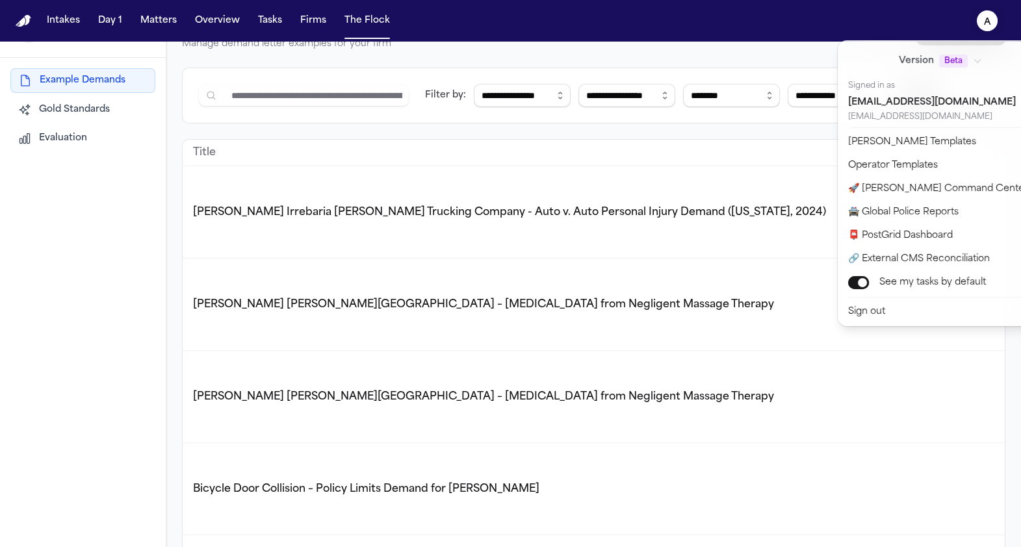
click at [585, 136] on div "**********" at bounding box center [510, 273] width 1021 height 547
